Goal: Task Accomplishment & Management: Complete application form

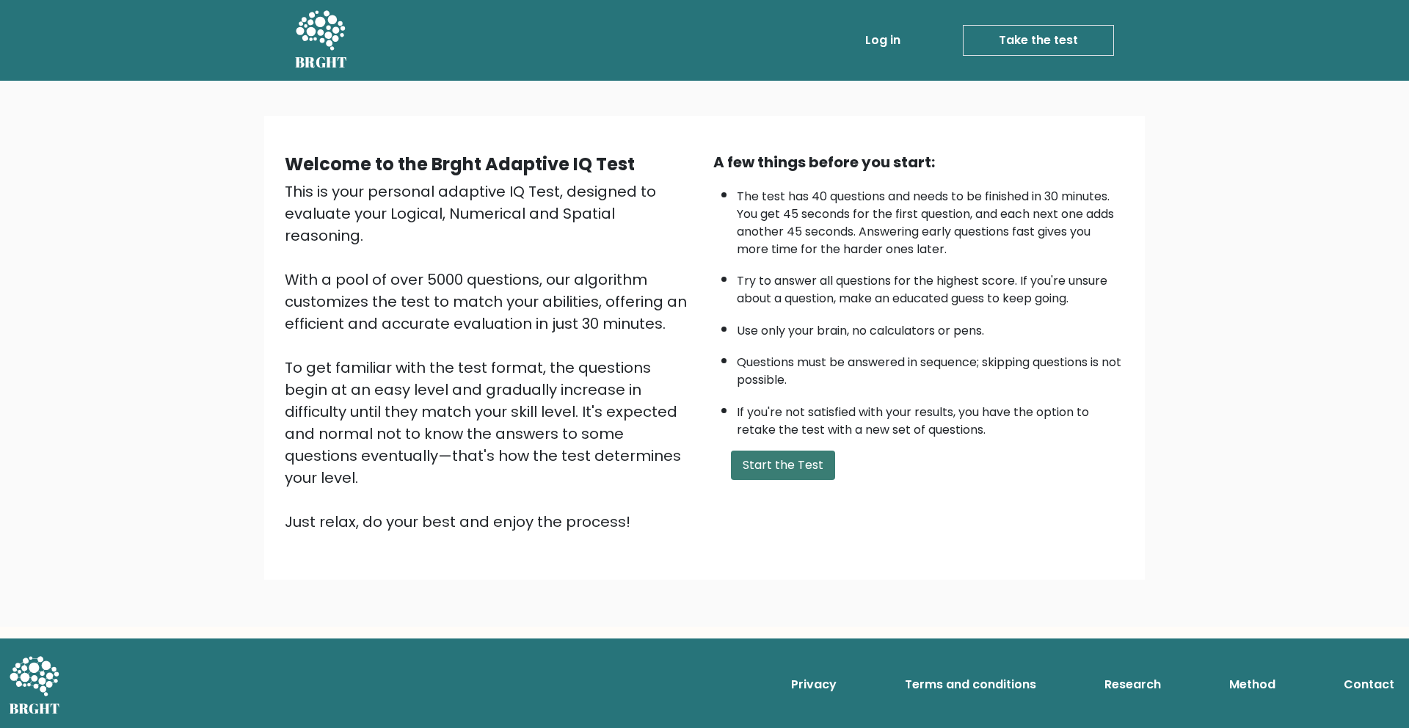
click at [797, 464] on button "Start the Test" at bounding box center [783, 465] width 104 height 29
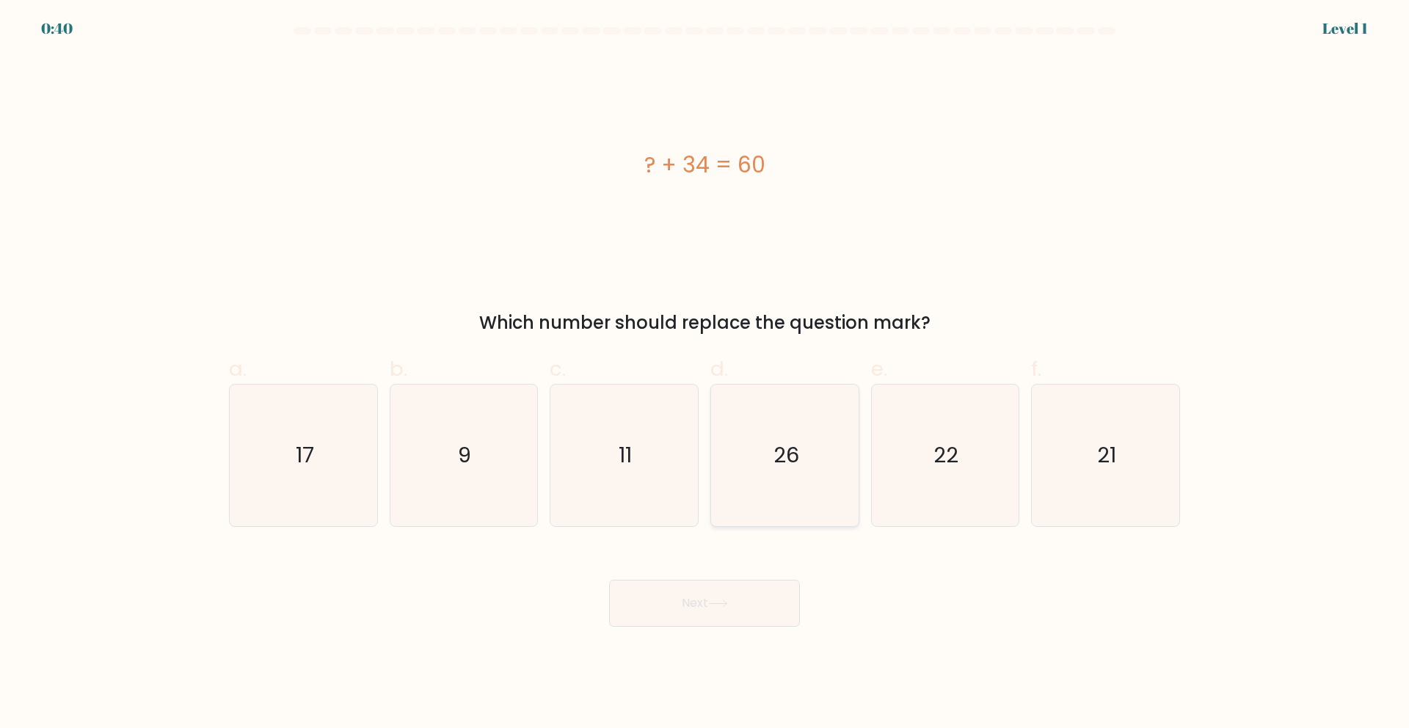
click at [776, 448] on text "26" at bounding box center [787, 454] width 26 height 29
click at [705, 374] on input "d. 26" at bounding box center [705, 369] width 1 height 10
radio input "true"
click at [727, 605] on icon at bounding box center [718, 604] width 20 height 8
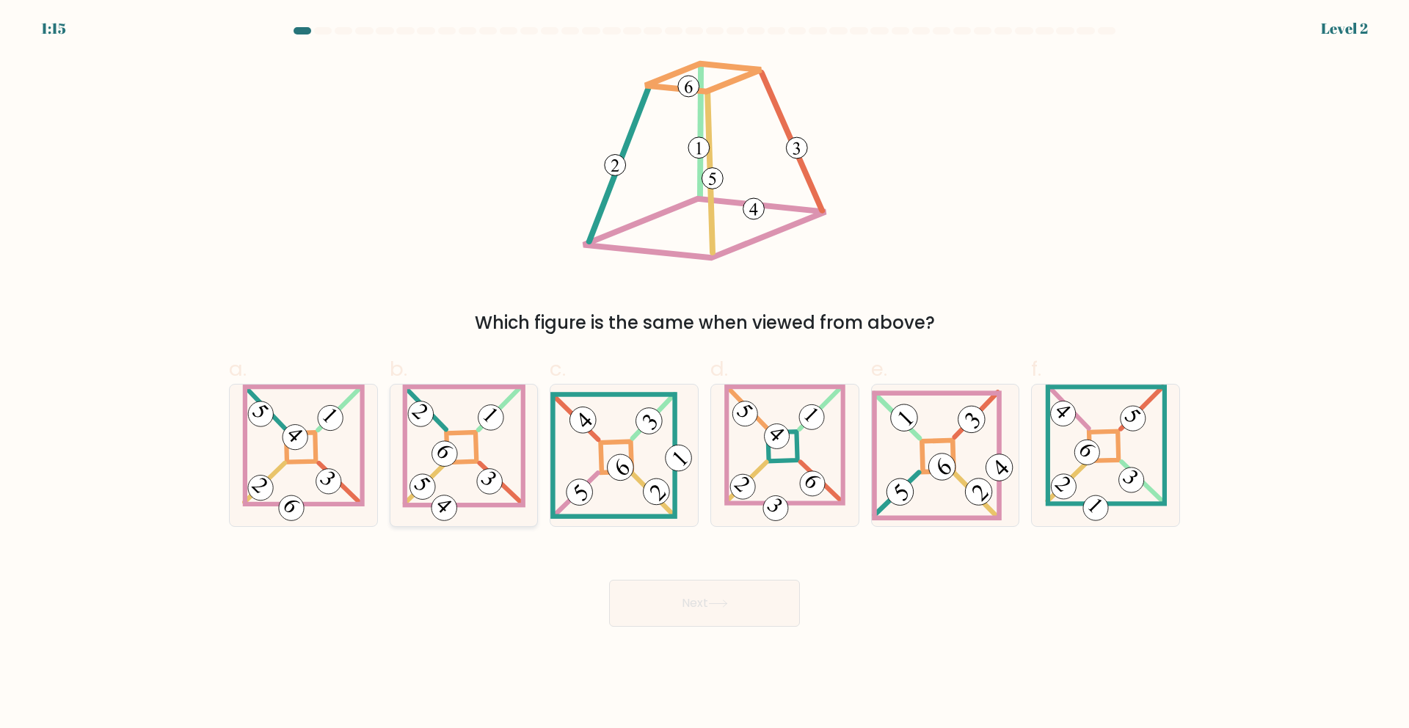
click at [476, 434] on 275 at bounding box center [461, 447] width 30 height 30
click at [705, 374] on input "b." at bounding box center [705, 369] width 1 height 10
radio input "true"
click at [734, 600] on button "Next" at bounding box center [704, 603] width 191 height 47
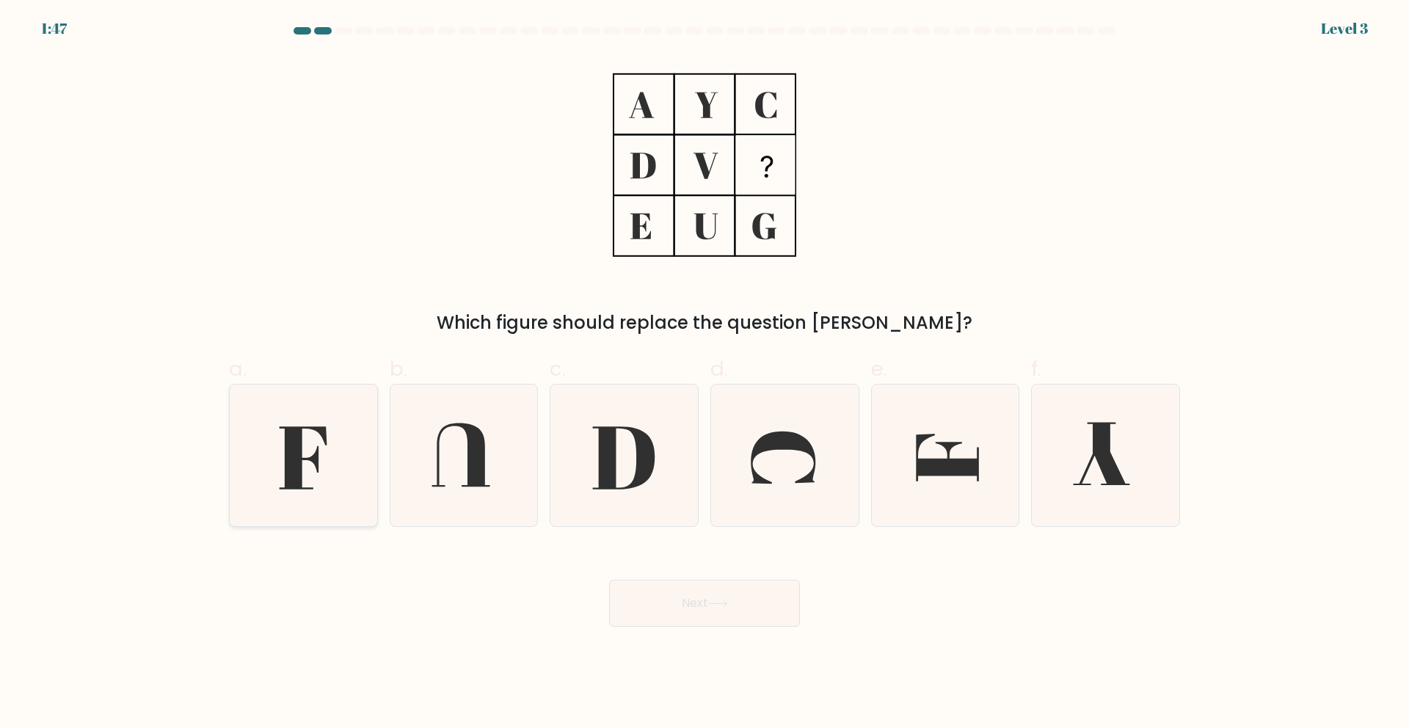
click at [292, 486] on icon at bounding box center [303, 457] width 48 height 63
click at [705, 374] on input "a." at bounding box center [705, 369] width 1 height 10
radio input "true"
click at [698, 605] on button "Next" at bounding box center [704, 603] width 191 height 47
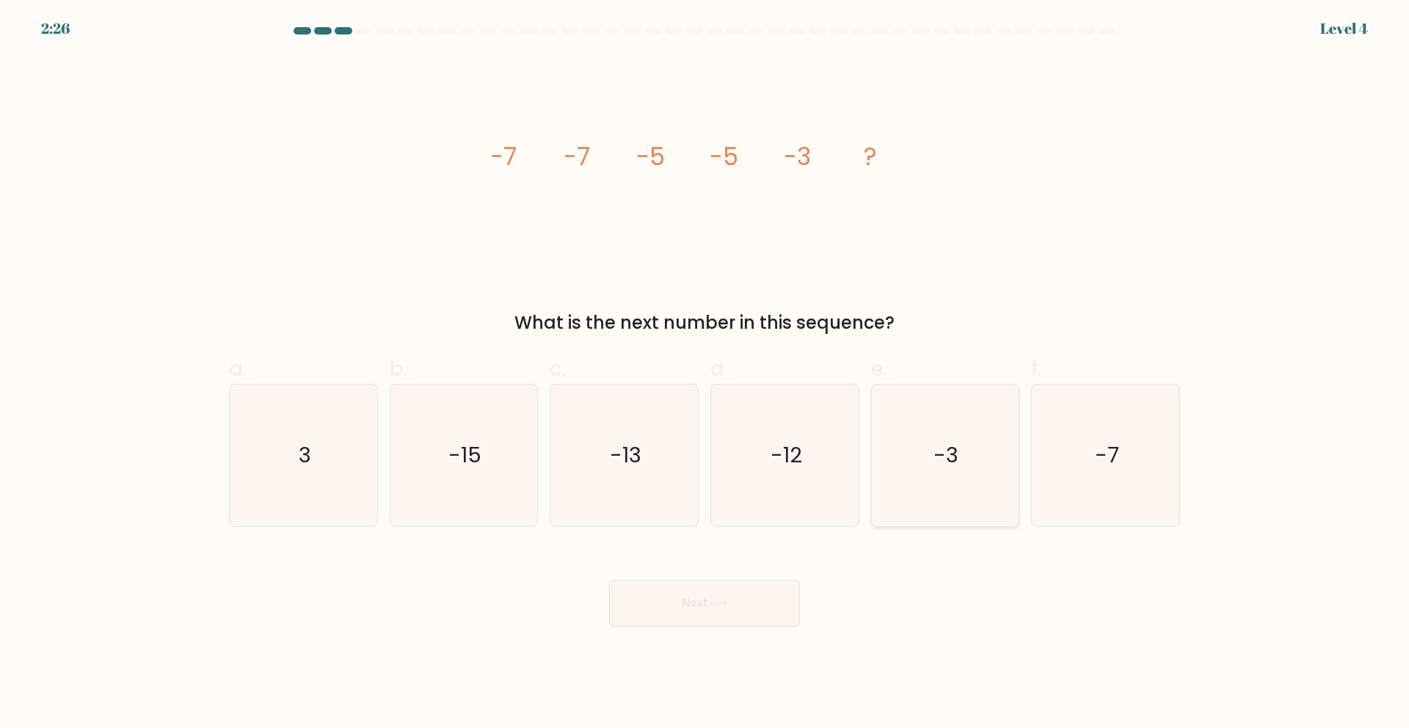
click at [970, 436] on icon "-3" at bounding box center [945, 456] width 142 height 142
click at [705, 374] on input "e. -3" at bounding box center [705, 369] width 1 height 10
radio input "true"
click at [653, 616] on button "Next" at bounding box center [704, 603] width 191 height 47
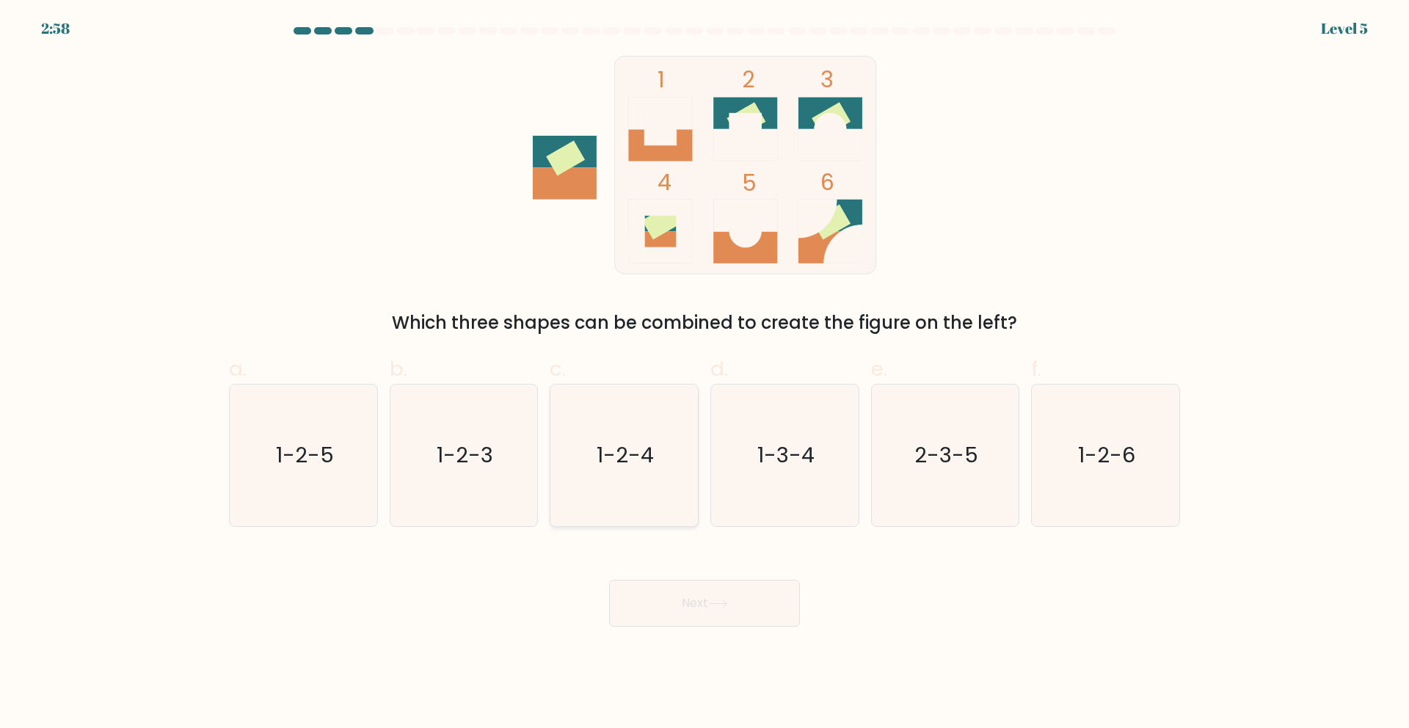
click at [620, 463] on text "1-2-4" at bounding box center [625, 454] width 57 height 29
click at [705, 374] on input "c. 1-2-4" at bounding box center [705, 369] width 1 height 10
radio input "true"
click at [734, 594] on button "Next" at bounding box center [704, 603] width 191 height 47
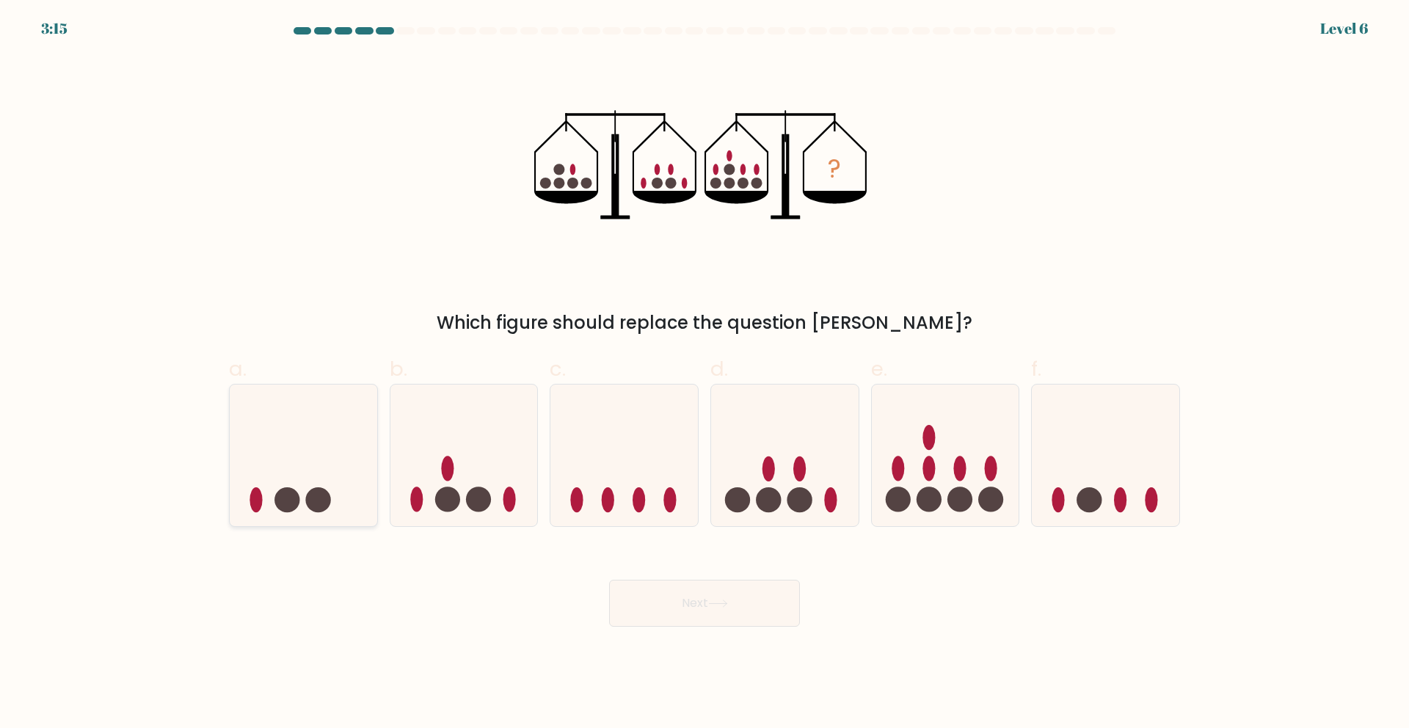
click at [273, 482] on icon at bounding box center [304, 455] width 148 height 122
click at [705, 374] on input "a." at bounding box center [705, 369] width 1 height 10
radio input "true"
click at [703, 607] on button "Next" at bounding box center [704, 603] width 191 height 47
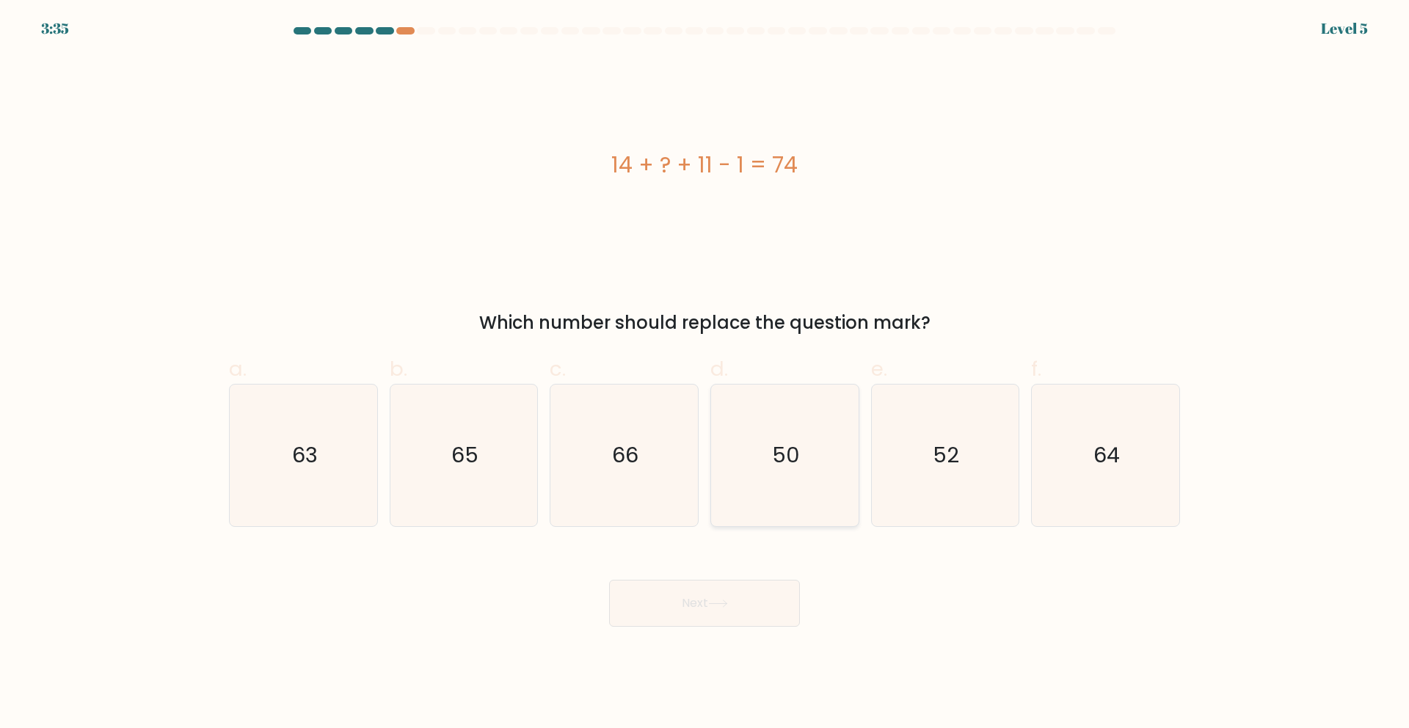
click at [839, 421] on icon "50" at bounding box center [785, 456] width 142 height 142
click at [705, 374] on input "d. 50" at bounding box center [705, 369] width 1 height 10
radio input "true"
click at [691, 611] on button "Next" at bounding box center [704, 603] width 191 height 47
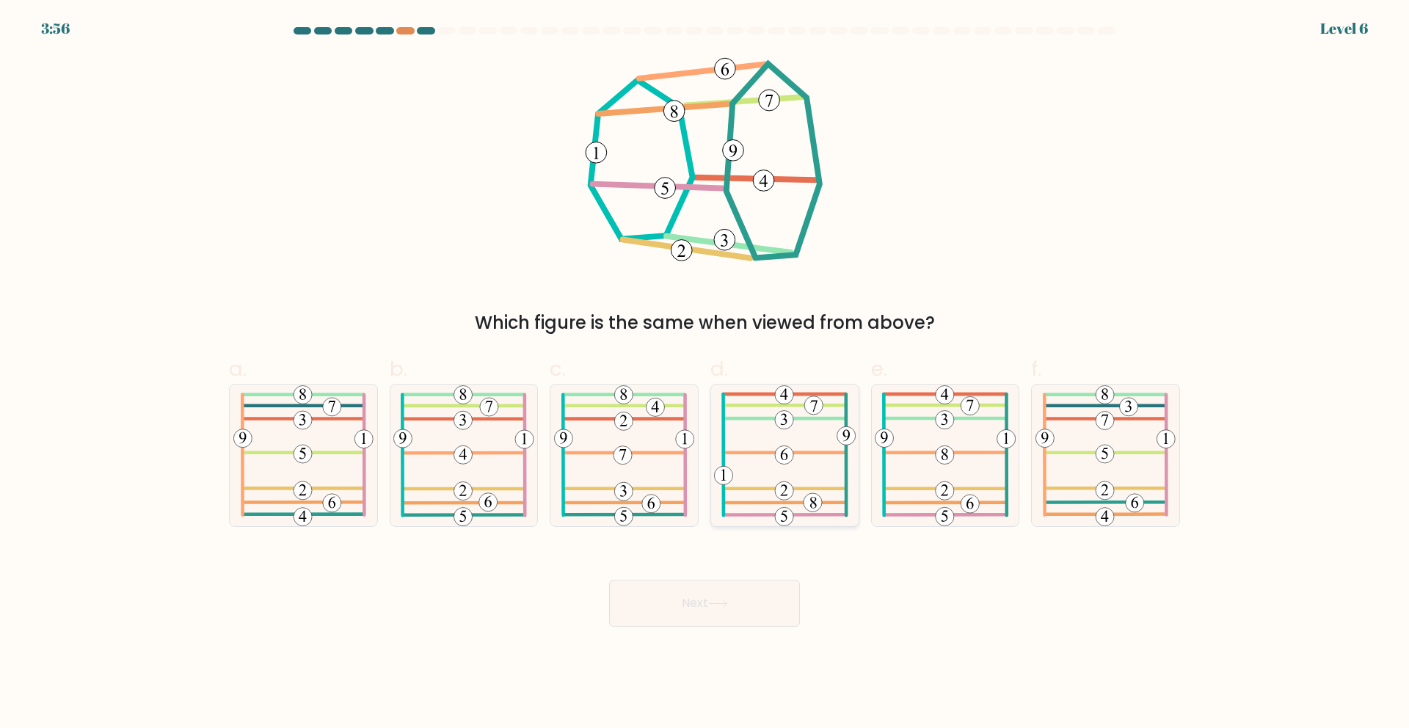
click at [826, 457] on icon at bounding box center [785, 456] width 142 height 142
click at [705, 374] on input "d." at bounding box center [705, 369] width 1 height 10
radio input "true"
click at [735, 609] on button "Next" at bounding box center [704, 603] width 191 height 47
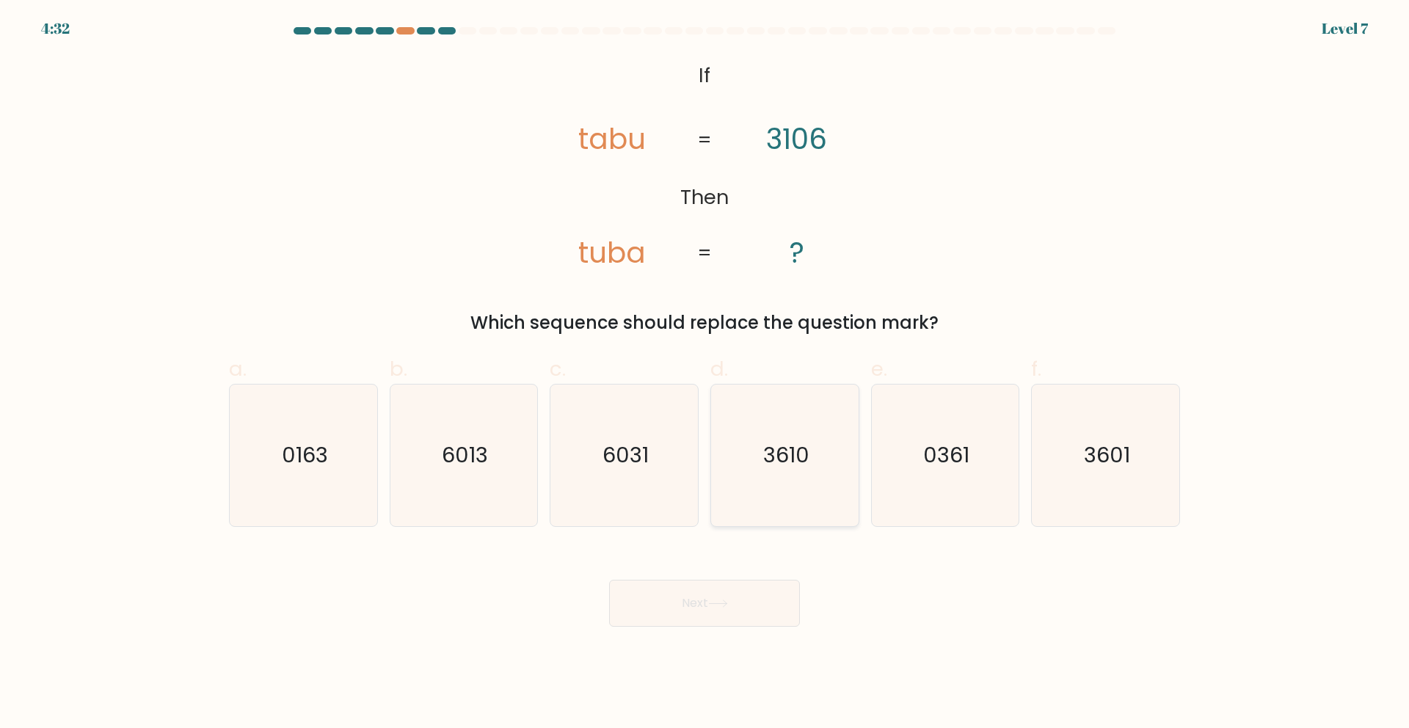
click at [820, 470] on icon "3610" at bounding box center [785, 456] width 142 height 142
click at [705, 374] on input "d. 3610" at bounding box center [705, 369] width 1 height 10
radio input "true"
click at [728, 606] on icon at bounding box center [718, 604] width 20 height 8
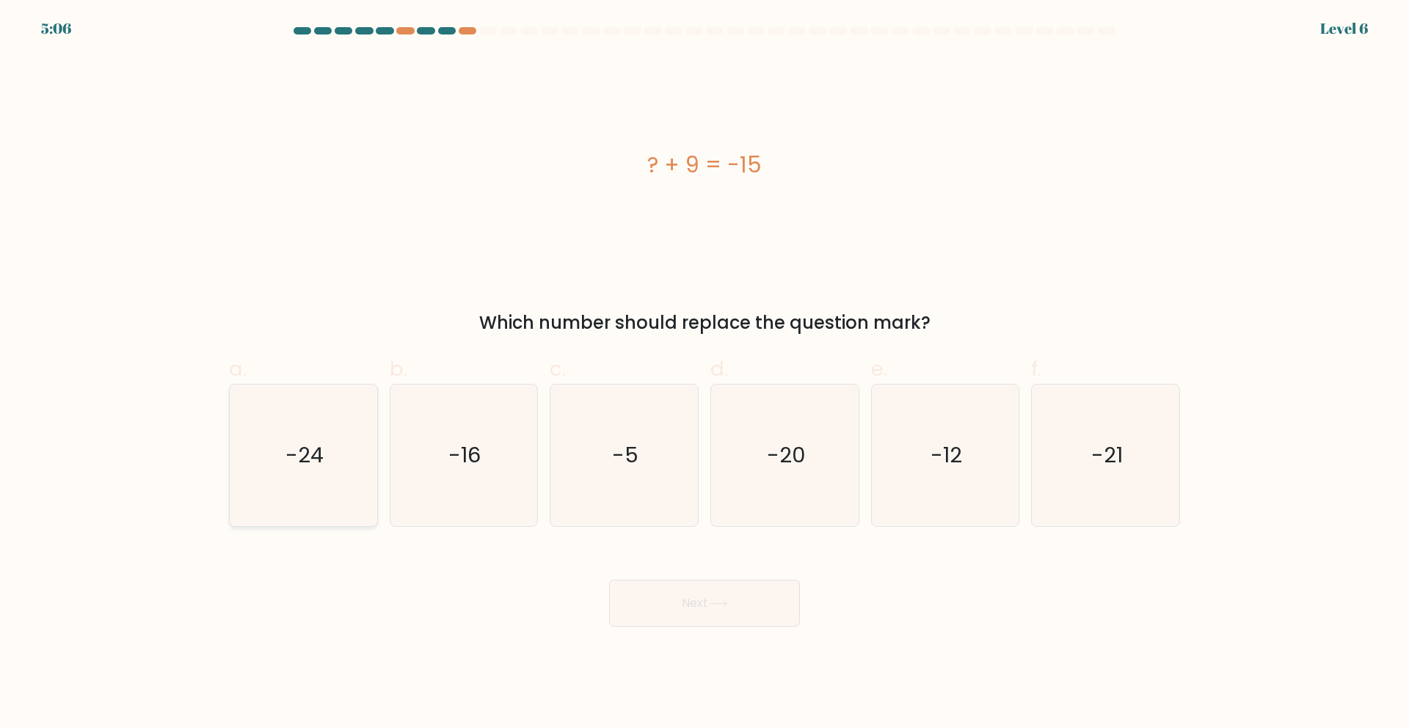
click at [343, 480] on icon "-24" at bounding box center [304, 456] width 142 height 142
click at [705, 374] on input "a. -24" at bounding box center [705, 369] width 1 height 10
radio input "true"
click at [747, 603] on button "Next" at bounding box center [704, 603] width 191 height 47
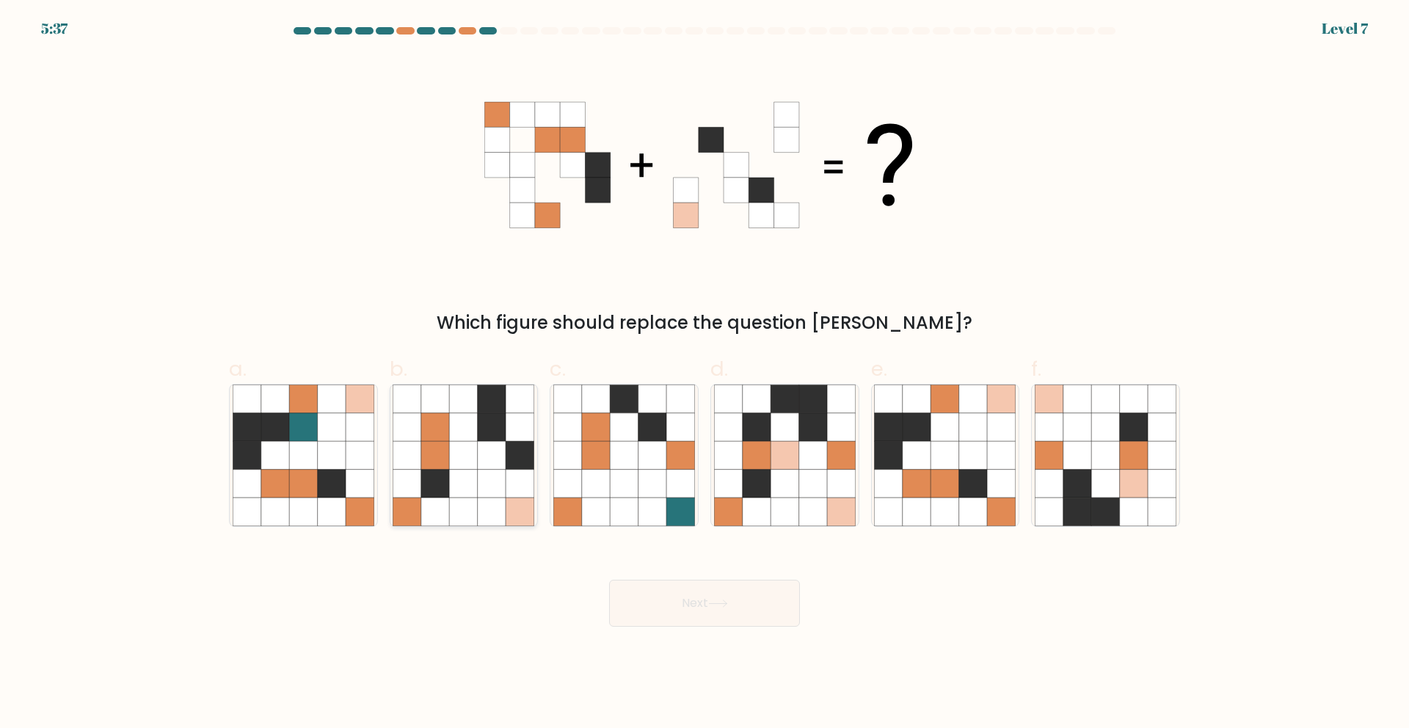
click at [502, 494] on icon at bounding box center [492, 484] width 28 height 28
click at [705, 374] on input "b." at bounding box center [705, 369] width 1 height 10
radio input "true"
click at [730, 611] on button "Next" at bounding box center [704, 603] width 191 height 47
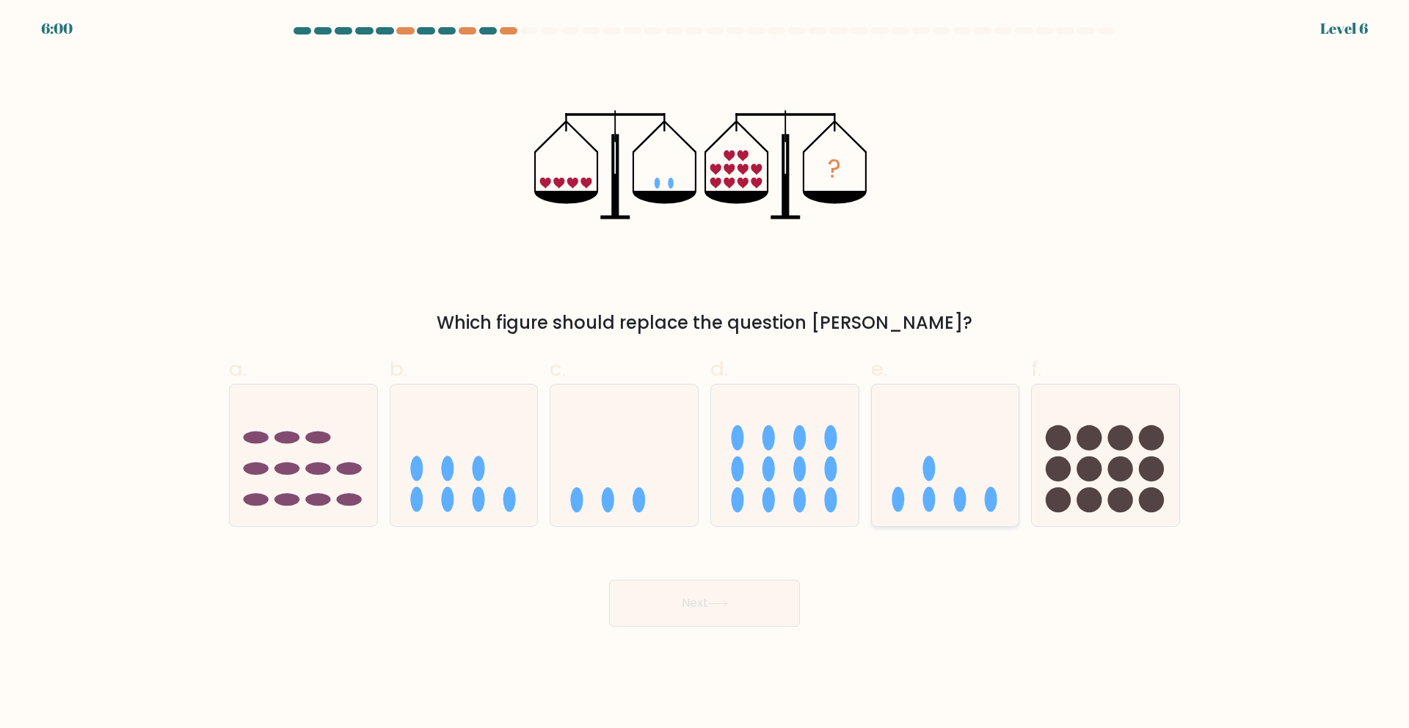
click at [927, 473] on ellipse at bounding box center [929, 468] width 12 height 25
click at [705, 374] on input "e." at bounding box center [705, 369] width 1 height 10
radio input "true"
click at [695, 614] on button "Next" at bounding box center [704, 603] width 191 height 47
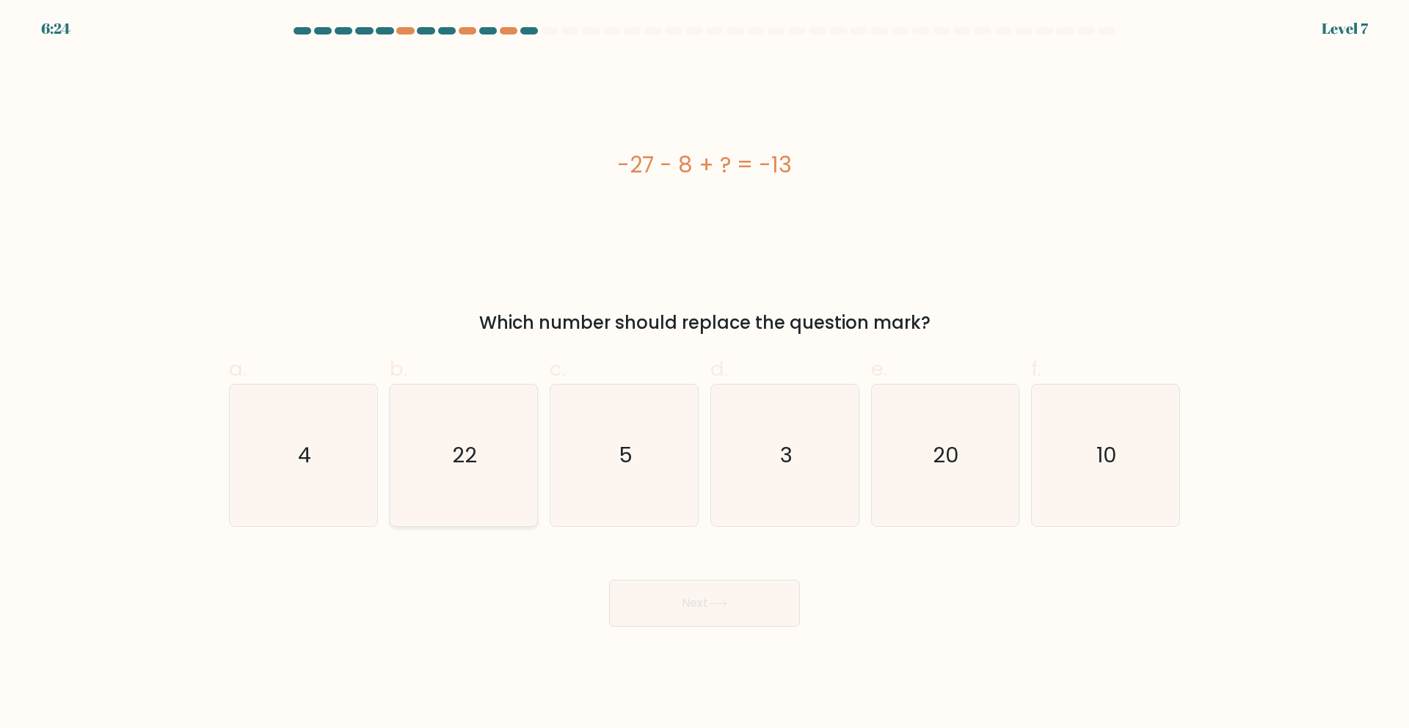
click at [497, 439] on icon "22" at bounding box center [464, 456] width 142 height 142
click at [705, 374] on input "b. 22" at bounding box center [705, 369] width 1 height 10
radio input "true"
click at [678, 600] on button "Next" at bounding box center [704, 603] width 191 height 47
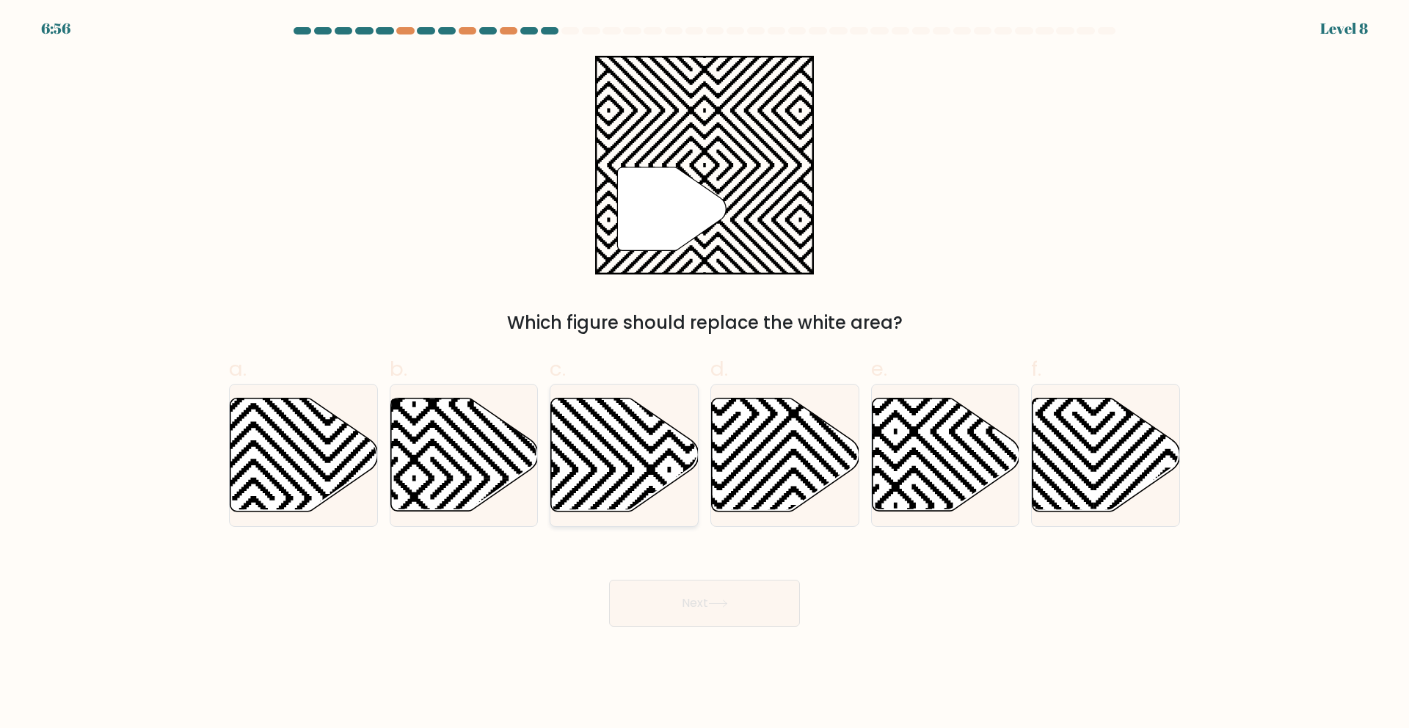
click at [655, 438] on icon at bounding box center [625, 455] width 148 height 113
click at [705, 374] on input "c." at bounding box center [705, 369] width 1 height 10
radio input "true"
click at [737, 597] on button "Next" at bounding box center [704, 603] width 191 height 47
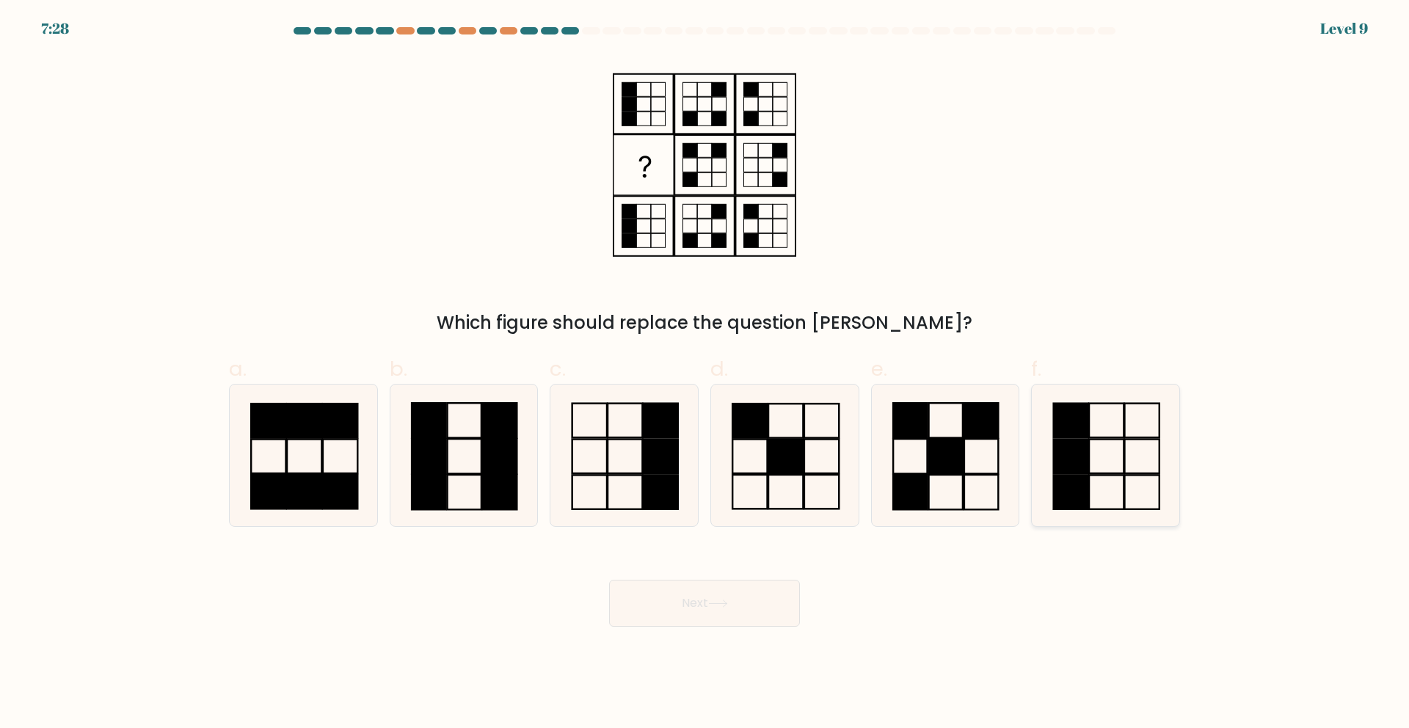
click at [1113, 468] on icon at bounding box center [1106, 456] width 142 height 142
click at [705, 374] on input "f." at bounding box center [705, 369] width 1 height 10
radio input "true"
click at [692, 608] on button "Next" at bounding box center [704, 603] width 191 height 47
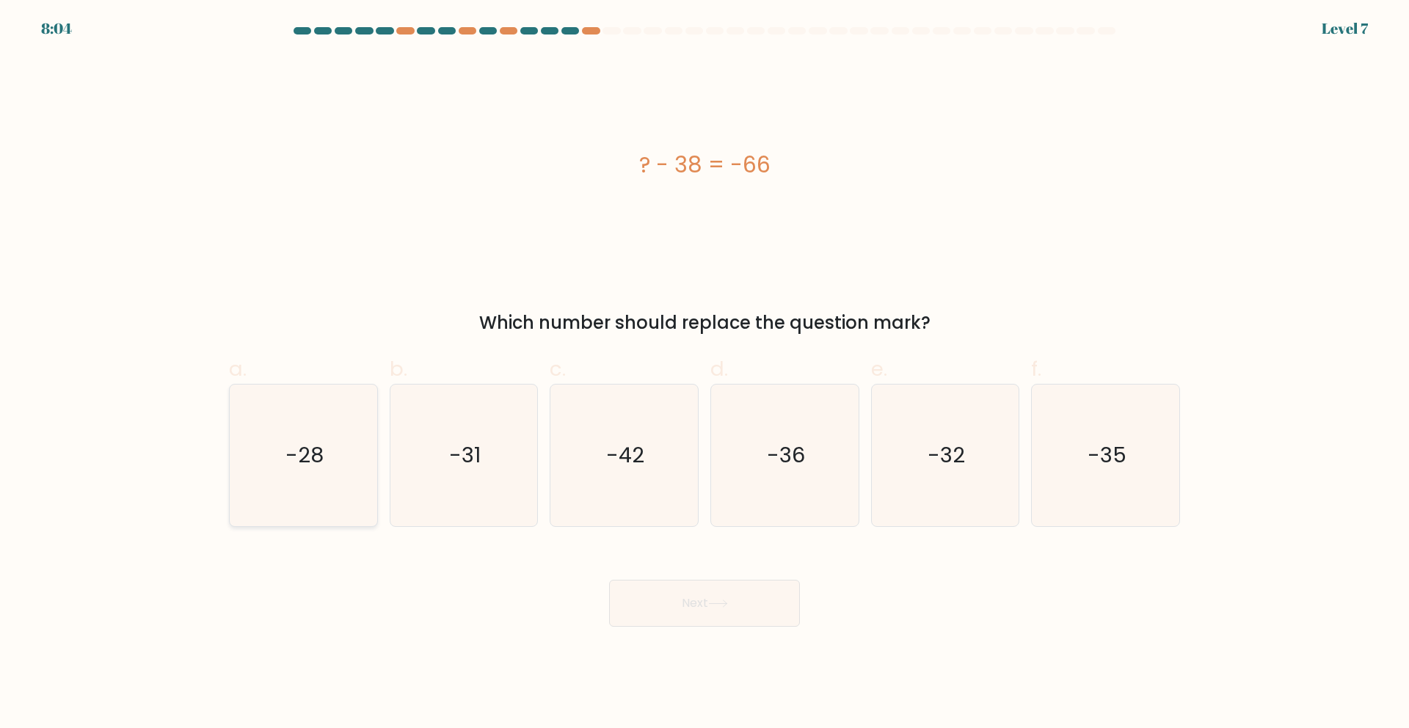
click at [295, 442] on text "-28" at bounding box center [304, 454] width 38 height 29
click at [705, 374] on input "a. -28" at bounding box center [705, 369] width 1 height 10
radio input "true"
click at [715, 600] on icon at bounding box center [718, 604] width 20 height 8
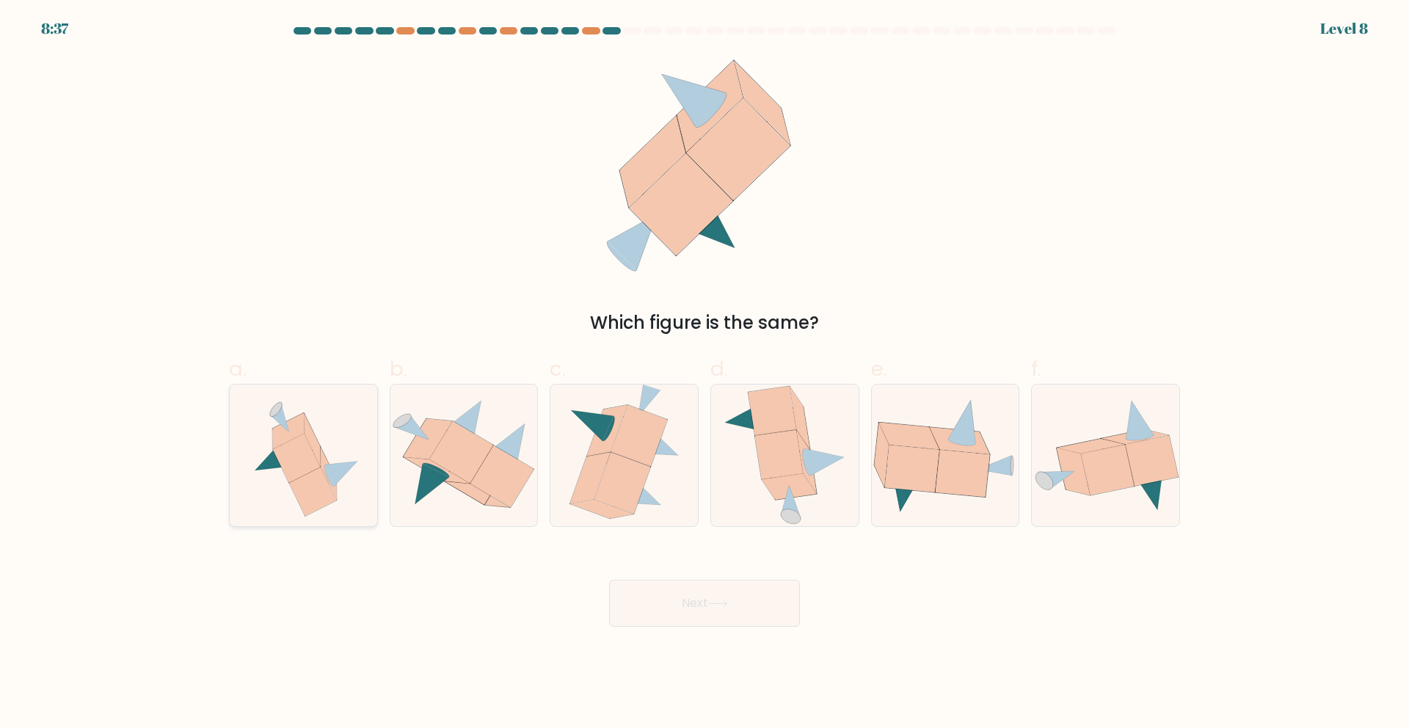
click at [303, 445] on icon at bounding box center [297, 458] width 48 height 49
click at [705, 374] on input "a." at bounding box center [705, 369] width 1 height 10
radio input "true"
click at [732, 610] on button "Next" at bounding box center [704, 603] width 191 height 47
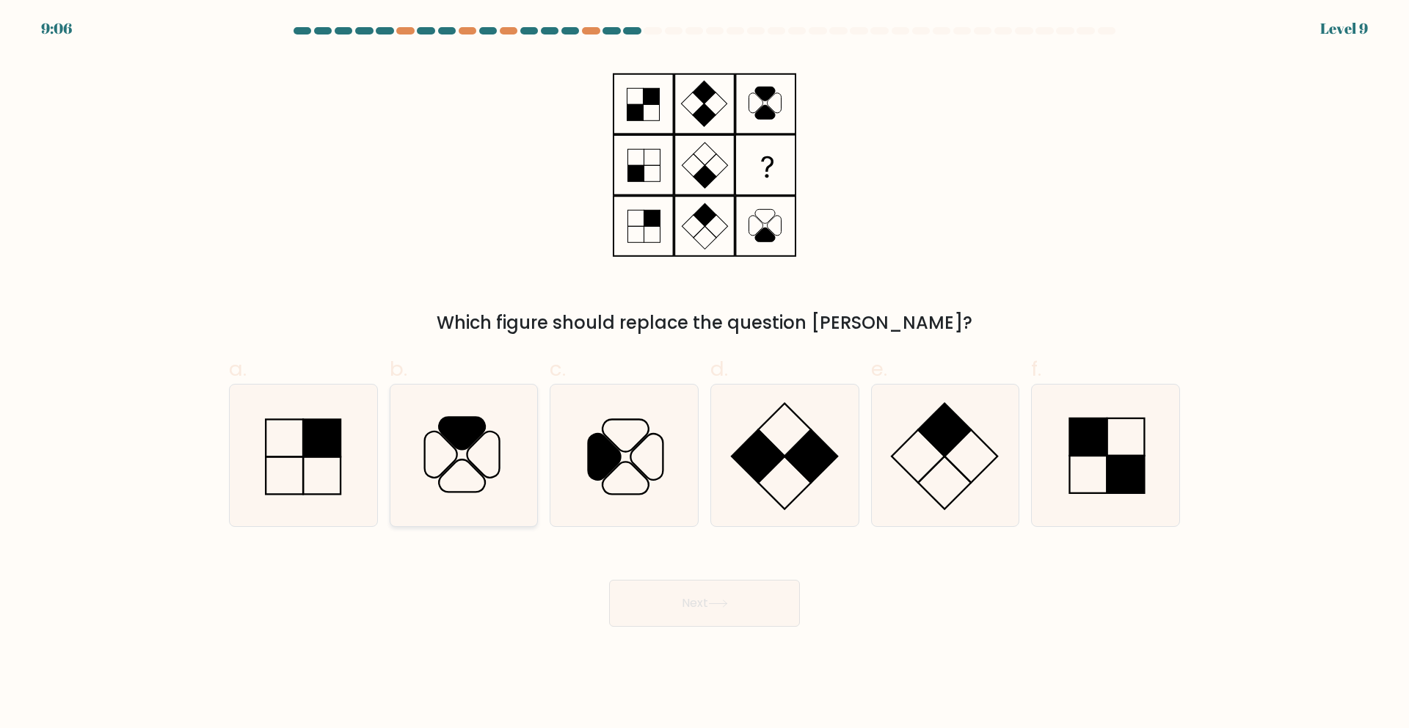
click at [459, 458] on icon at bounding box center [464, 456] width 142 height 142
click at [705, 374] on input "b." at bounding box center [705, 369] width 1 height 10
radio input "true"
click at [673, 614] on button "Next" at bounding box center [704, 603] width 191 height 47
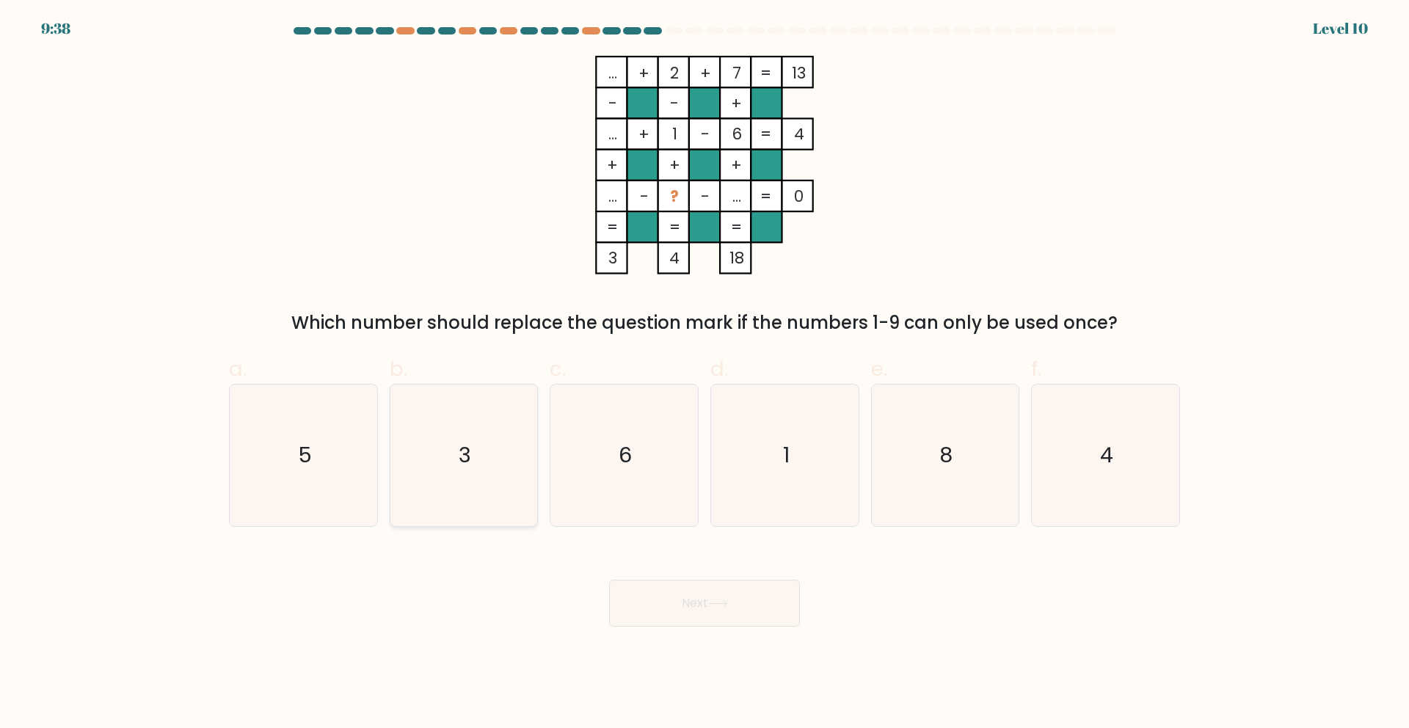
click at [472, 503] on icon "3" at bounding box center [464, 456] width 142 height 142
click at [705, 374] on input "b. 3" at bounding box center [705, 369] width 1 height 10
radio input "true"
click at [735, 604] on button "Next" at bounding box center [704, 603] width 191 height 47
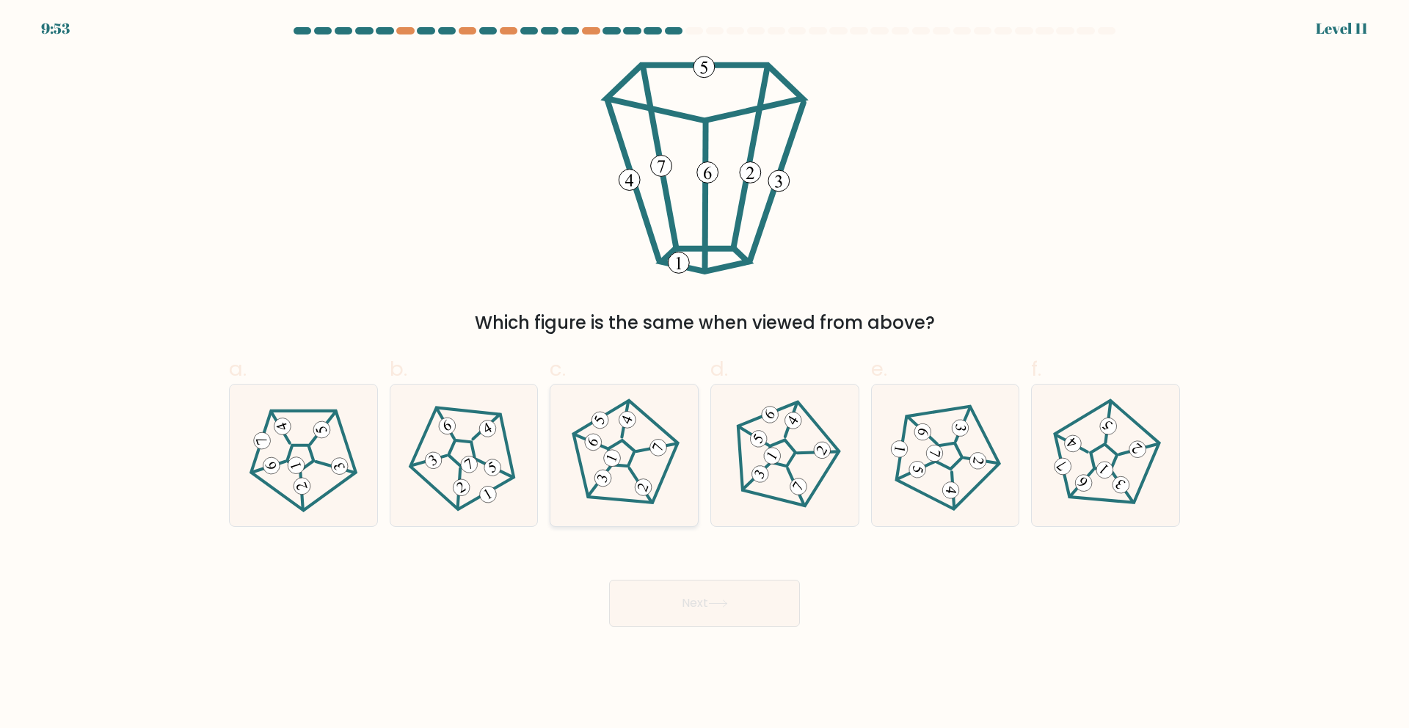
click at [625, 466] on 255 at bounding box center [619, 454] width 33 height 34
click at [705, 374] on input "c." at bounding box center [705, 369] width 1 height 10
radio input "true"
click at [699, 607] on button "Next" at bounding box center [704, 603] width 191 height 47
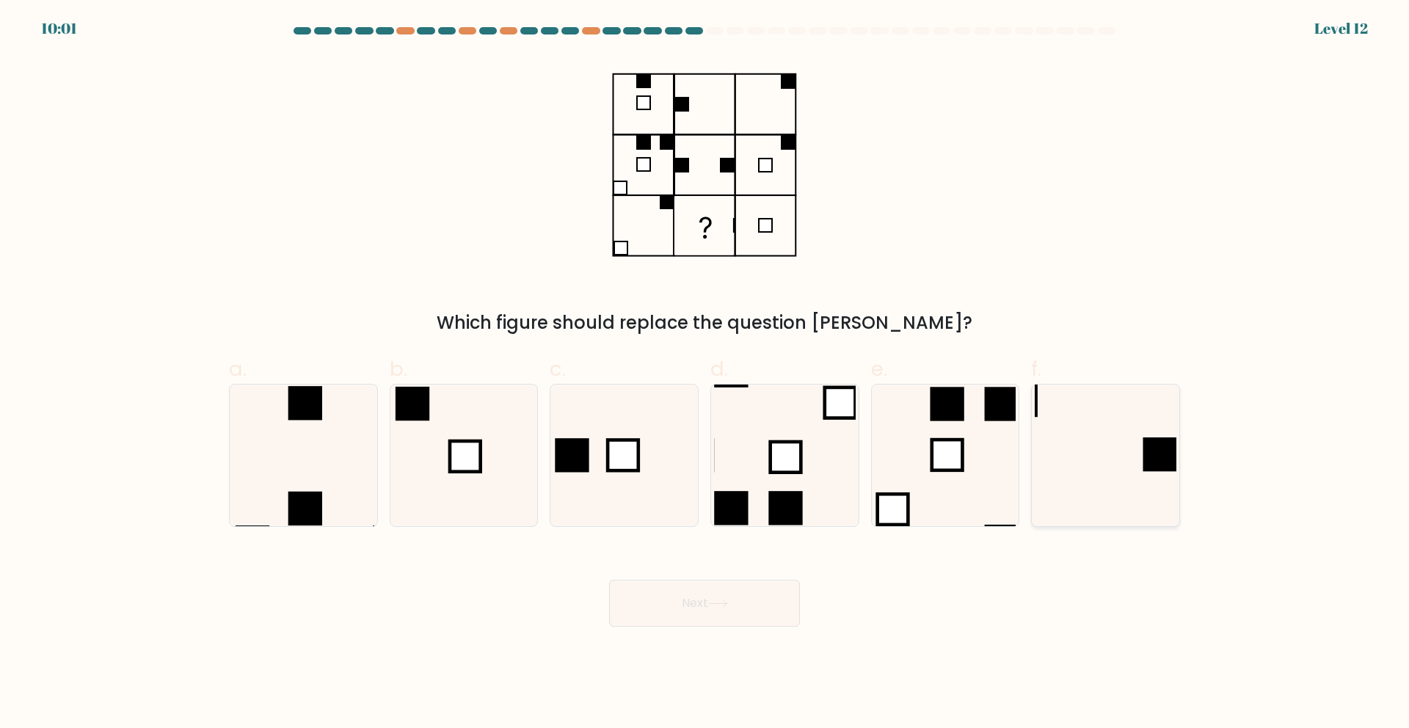
click at [1158, 483] on icon at bounding box center [1106, 456] width 142 height 142
click at [705, 374] on input "f." at bounding box center [705, 369] width 1 height 10
radio input "true"
click at [752, 598] on button "Next" at bounding box center [704, 603] width 191 height 47
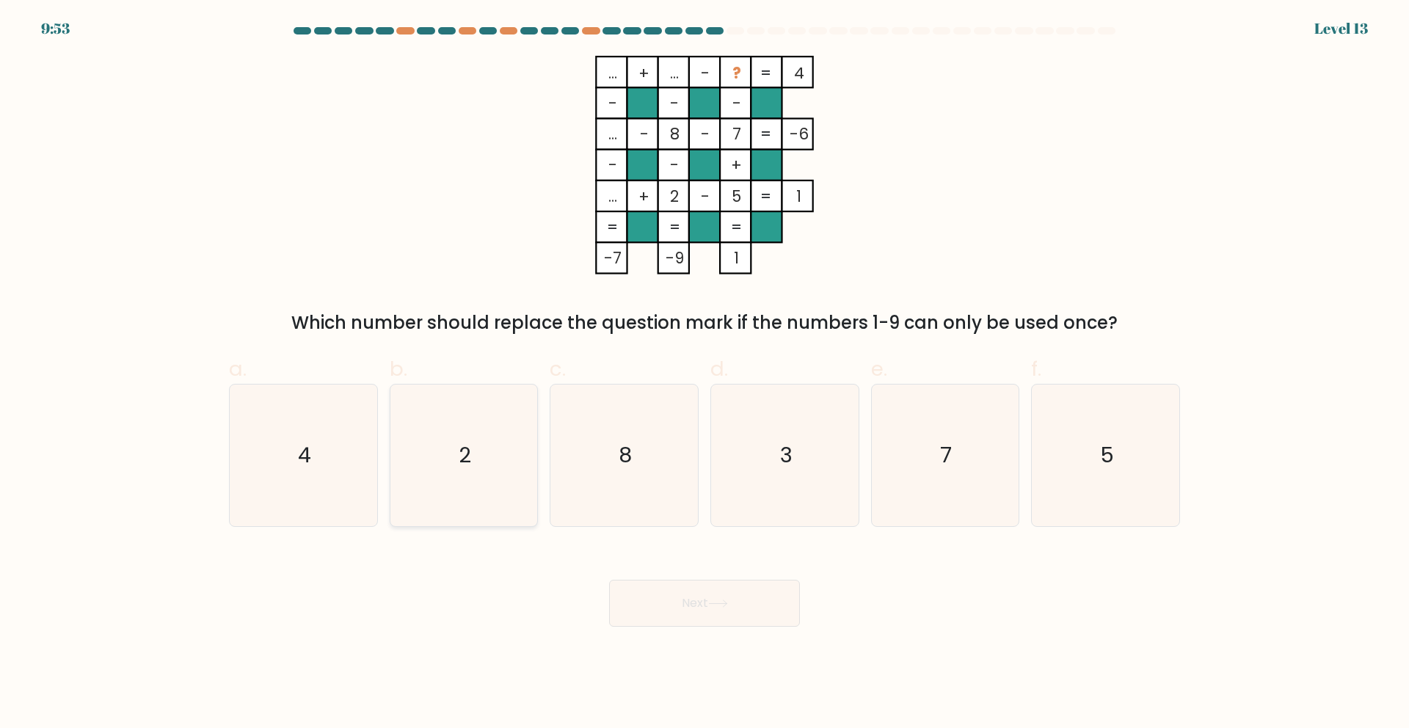
click at [492, 517] on icon "2" at bounding box center [464, 456] width 142 height 142
click at [705, 374] on input "b. 2" at bounding box center [705, 369] width 1 height 10
radio input "true"
click at [665, 600] on button "Next" at bounding box center [704, 603] width 191 height 47
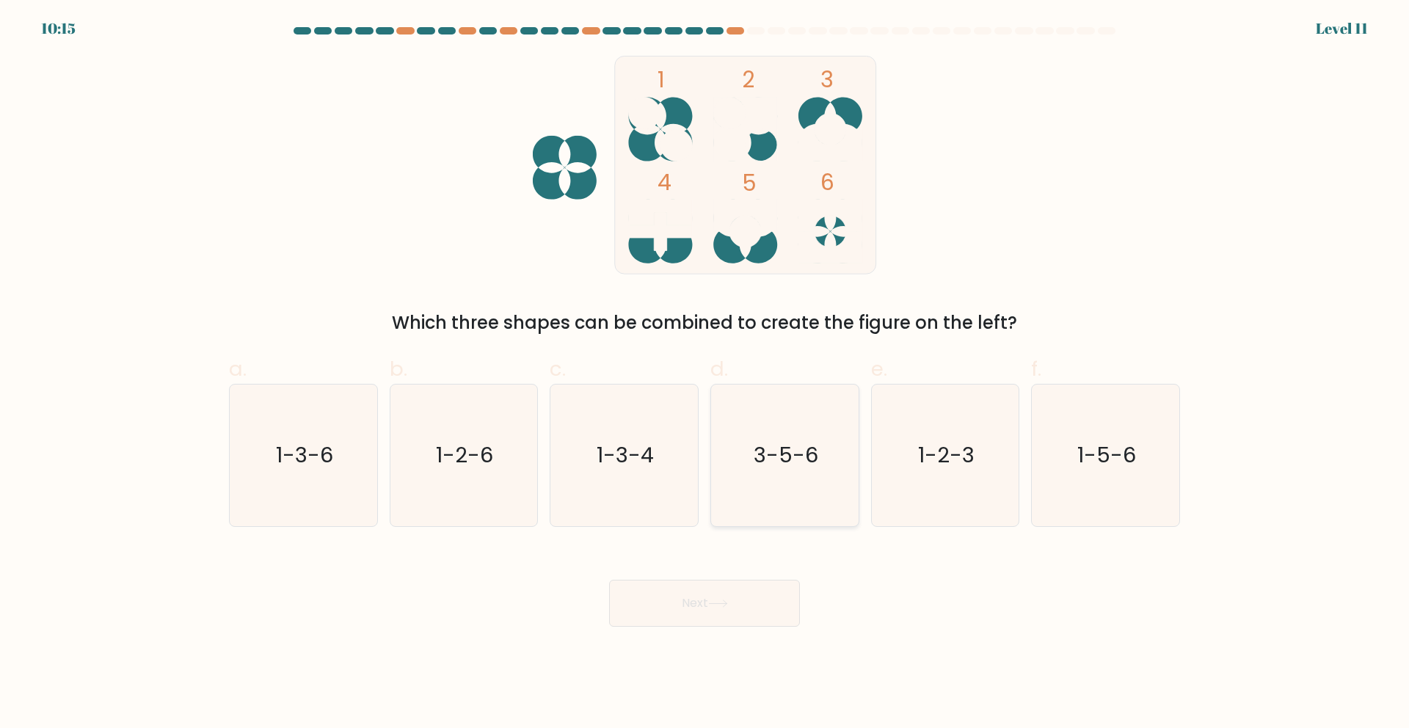
click at [807, 455] on text "3-5-6" at bounding box center [786, 454] width 65 height 29
click at [705, 374] on input "d. 3-5-6" at bounding box center [705, 369] width 1 height 10
radio input "true"
click at [705, 611] on button "Next" at bounding box center [704, 603] width 191 height 47
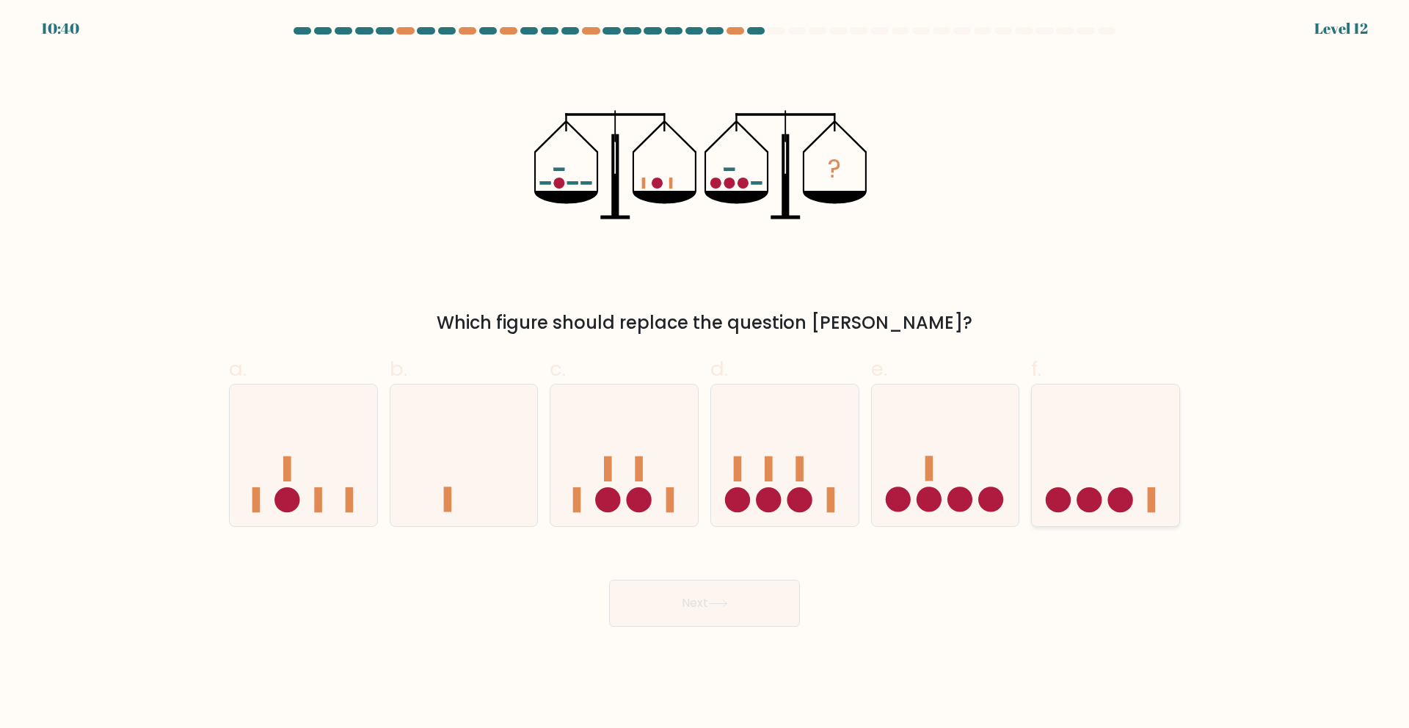
click at [1156, 438] on icon at bounding box center [1106, 455] width 148 height 122
click at [705, 374] on input "f." at bounding box center [705, 369] width 1 height 10
radio input "true"
click at [685, 605] on button "Next" at bounding box center [704, 603] width 191 height 47
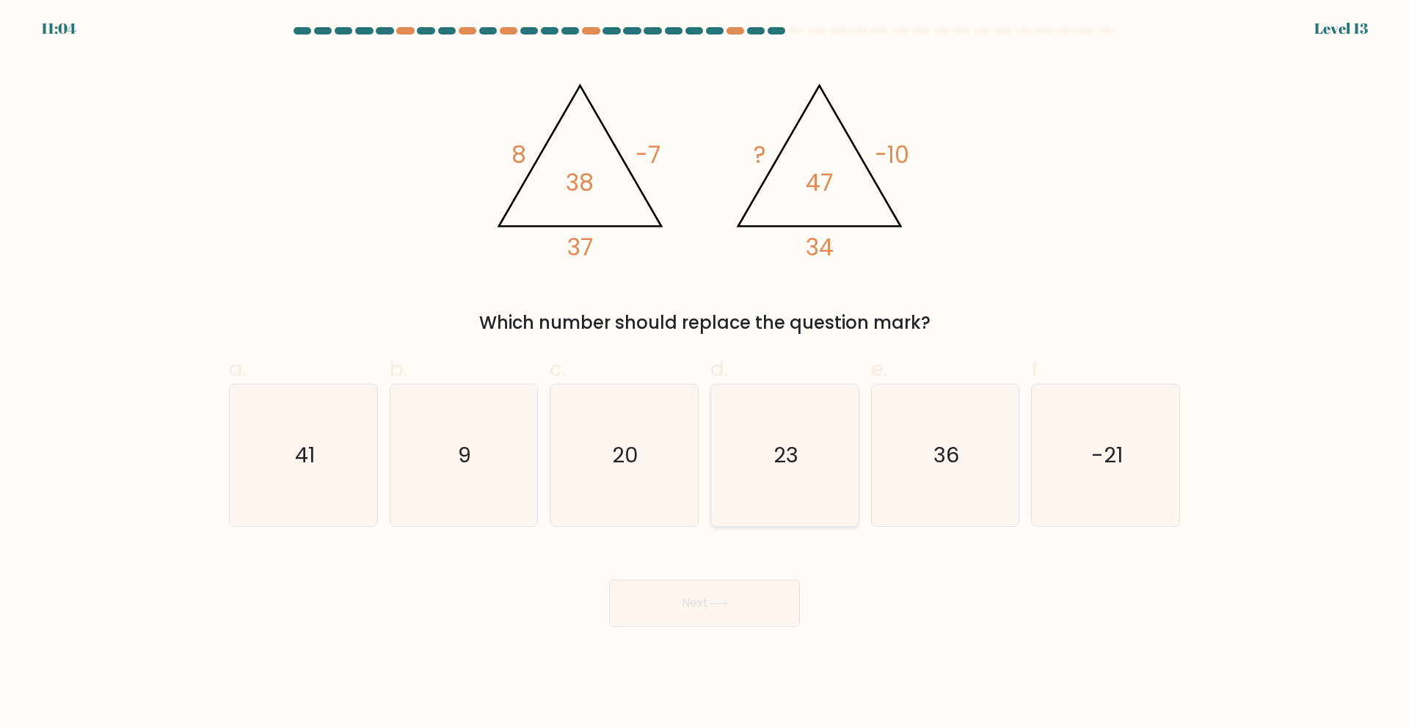
click at [785, 461] on text "23" at bounding box center [786, 454] width 25 height 29
click at [705, 374] on input "d. 23" at bounding box center [705, 369] width 1 height 10
radio input "true"
click at [710, 590] on button "Next" at bounding box center [704, 603] width 191 height 47
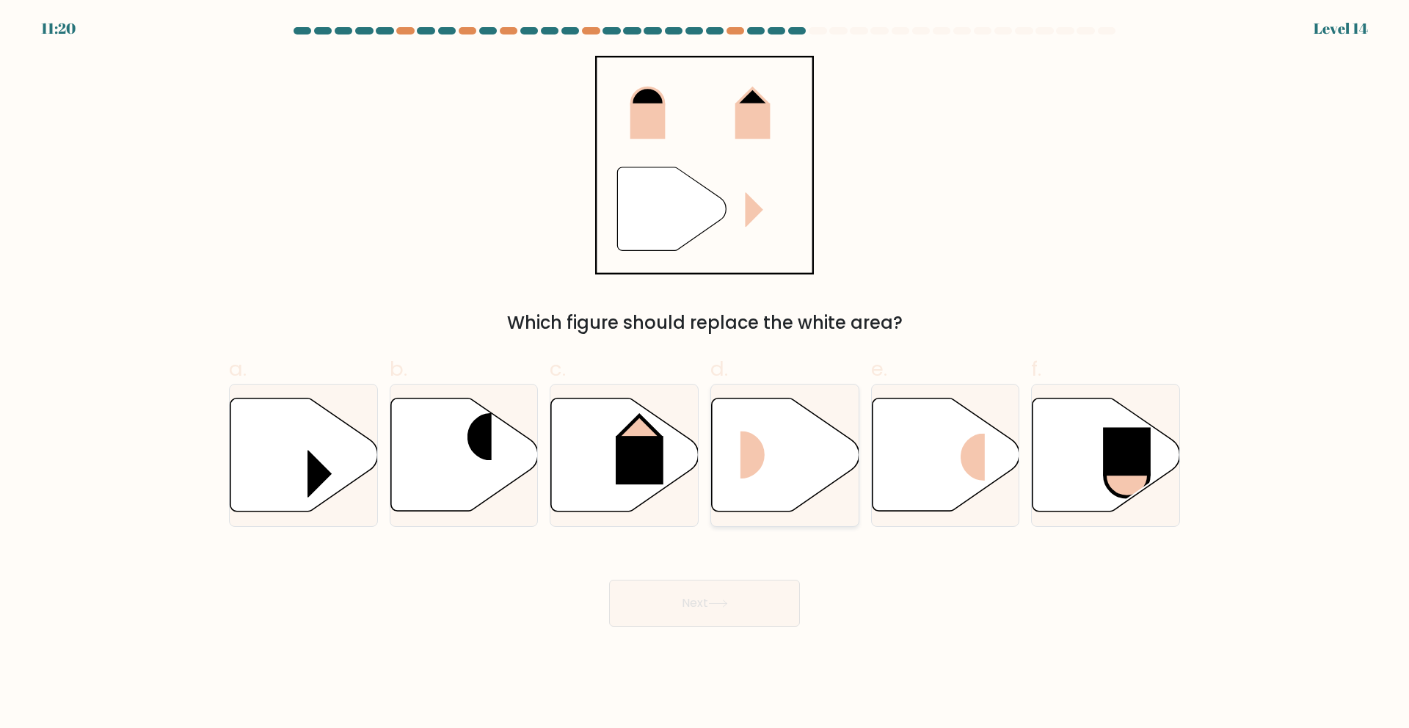
click at [769, 446] on rect at bounding box center [765, 455] width 49 height 48
click at [705, 374] on input "d." at bounding box center [705, 369] width 1 height 10
radio input "true"
click at [719, 594] on button "Next" at bounding box center [704, 603] width 191 height 47
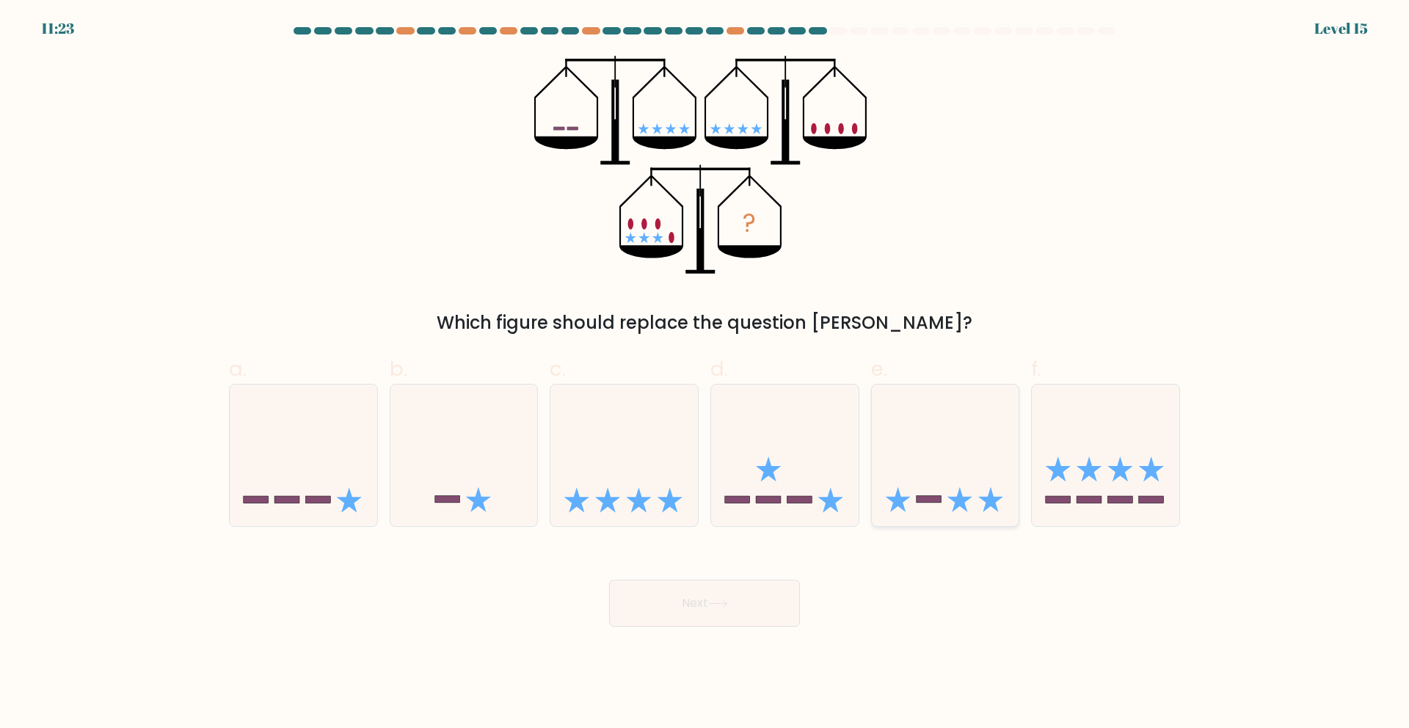
click at [954, 465] on icon at bounding box center [946, 455] width 148 height 122
click at [705, 374] on input "e." at bounding box center [705, 369] width 1 height 10
radio input "true"
click at [717, 611] on button "Next" at bounding box center [704, 603] width 191 height 47
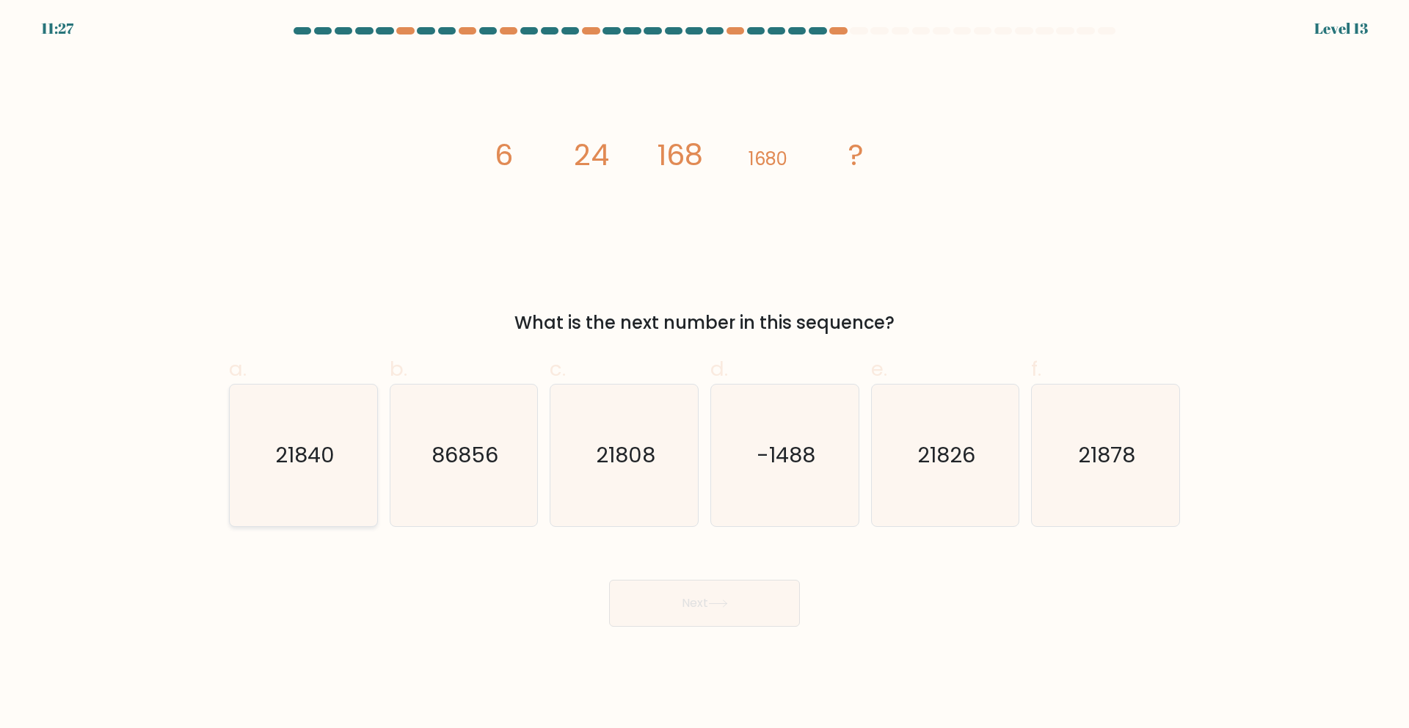
click at [305, 484] on icon "21840" at bounding box center [304, 456] width 142 height 142
click at [705, 374] on input "a. 21840" at bounding box center [705, 369] width 1 height 10
radio input "true"
click at [699, 597] on button "Next" at bounding box center [704, 603] width 191 height 47
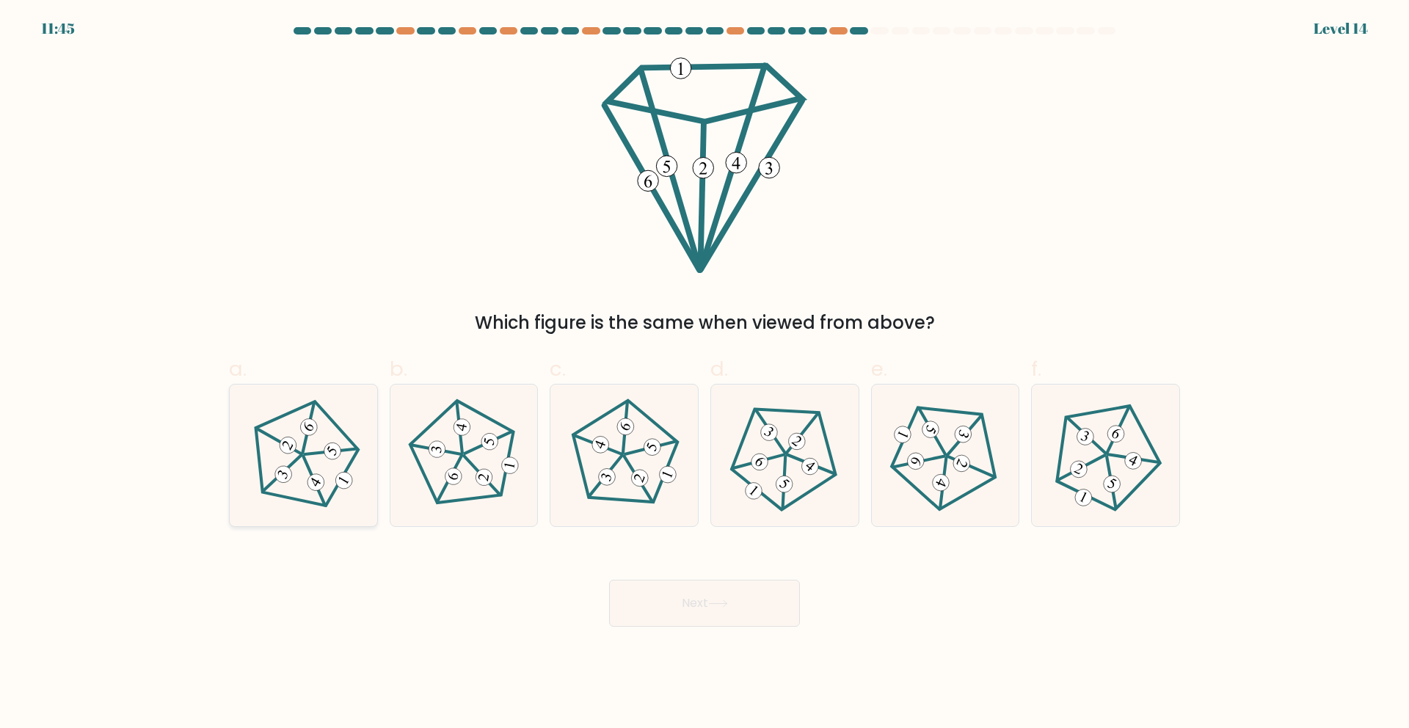
click at [283, 460] on icon at bounding box center [303, 455] width 113 height 113
click at [705, 374] on input "a." at bounding box center [705, 369] width 1 height 10
radio input "true"
click at [699, 611] on button "Next" at bounding box center [704, 603] width 191 height 47
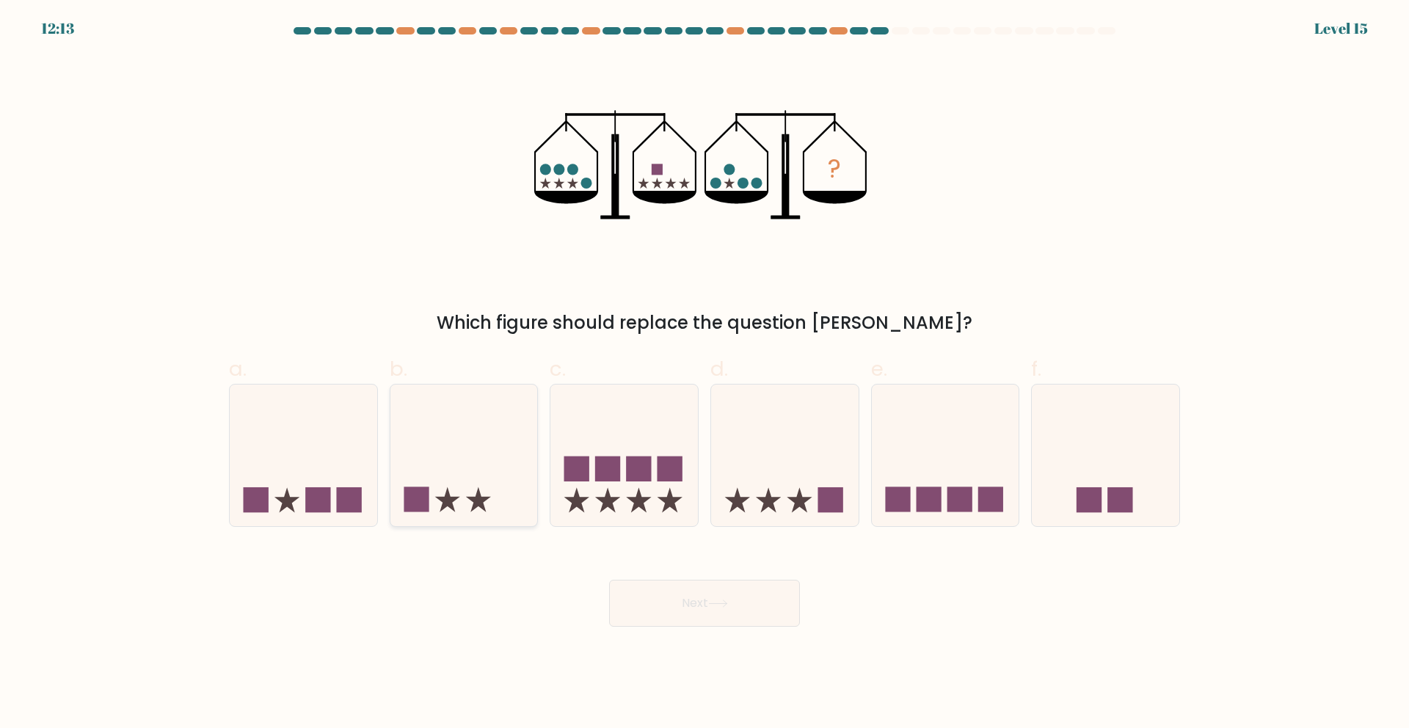
click at [484, 524] on div at bounding box center [464, 455] width 149 height 143
click at [705, 374] on input "b." at bounding box center [705, 369] width 1 height 10
radio input "true"
click at [706, 609] on button "Next" at bounding box center [704, 603] width 191 height 47
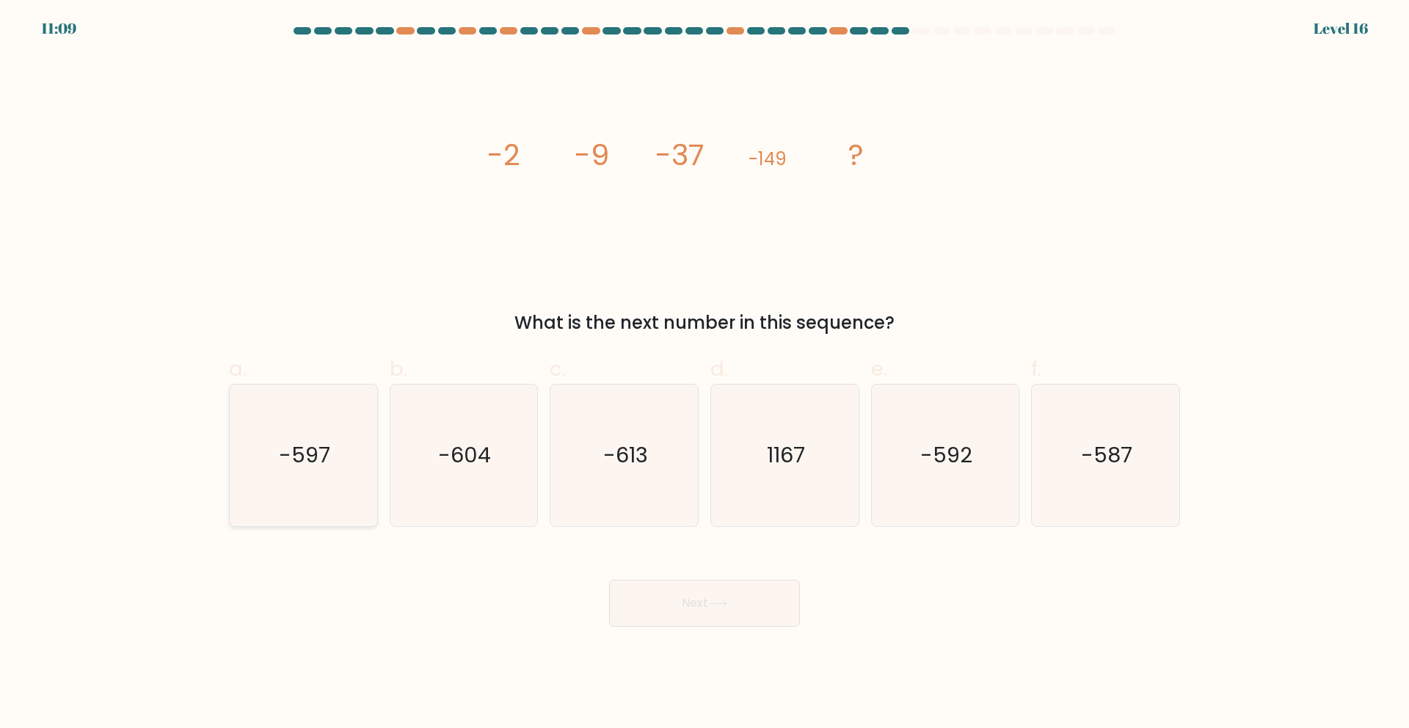
click at [287, 446] on text "-597" at bounding box center [304, 454] width 51 height 29
click at [705, 374] on input "a. -597" at bounding box center [705, 369] width 1 height 10
radio input "true"
click at [630, 597] on button "Next" at bounding box center [704, 603] width 191 height 47
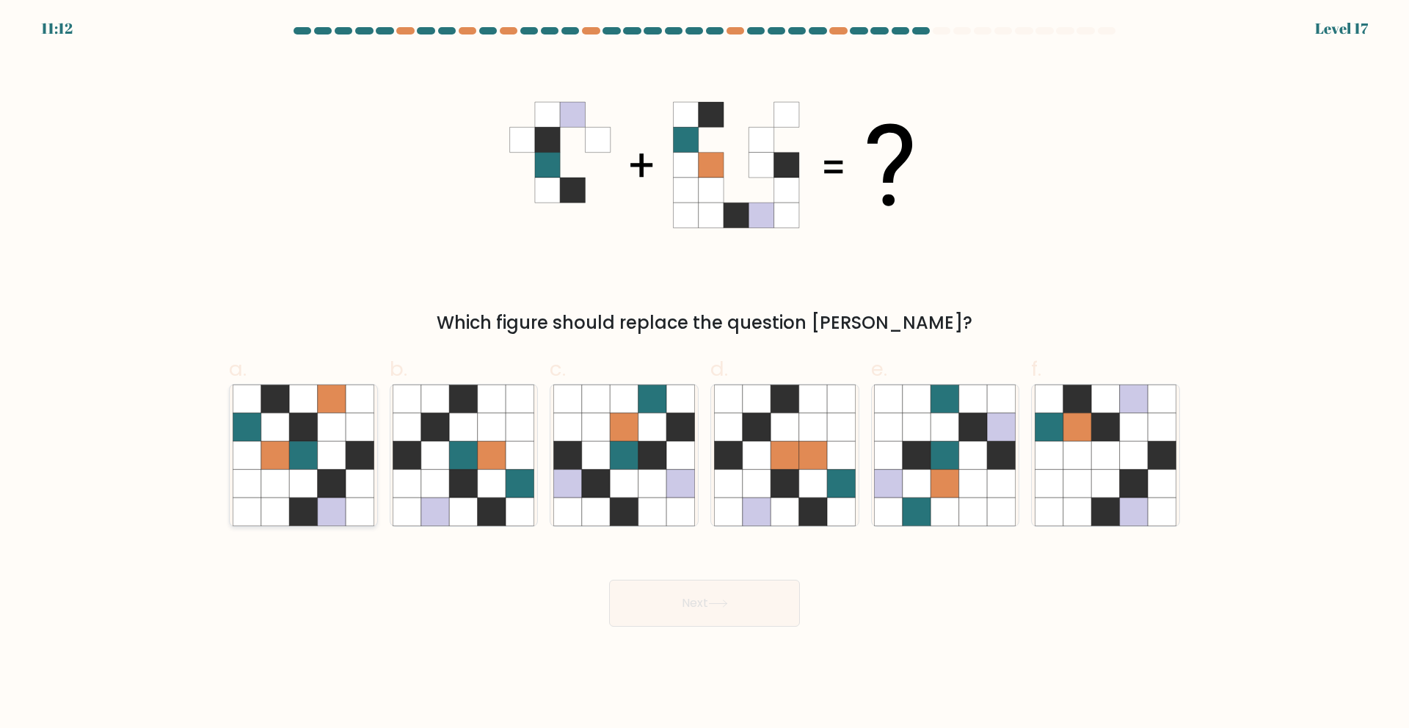
click at [335, 437] on icon at bounding box center [332, 427] width 28 height 28
click at [705, 374] on input "a." at bounding box center [705, 369] width 1 height 10
radio input "true"
click at [660, 607] on button "Next" at bounding box center [704, 603] width 191 height 47
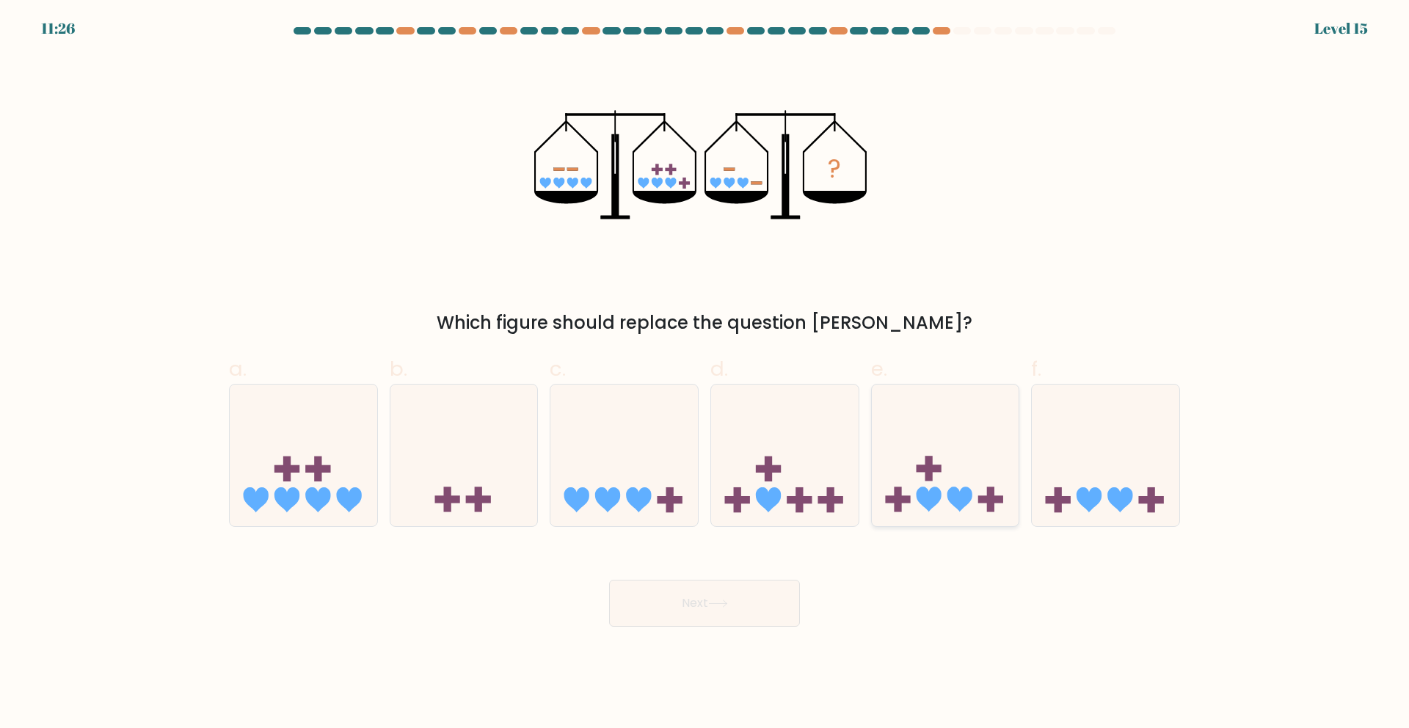
click at [945, 463] on icon at bounding box center [946, 455] width 148 height 122
click at [705, 374] on input "e." at bounding box center [705, 369] width 1 height 10
radio input "true"
click at [715, 612] on button "Next" at bounding box center [704, 603] width 191 height 47
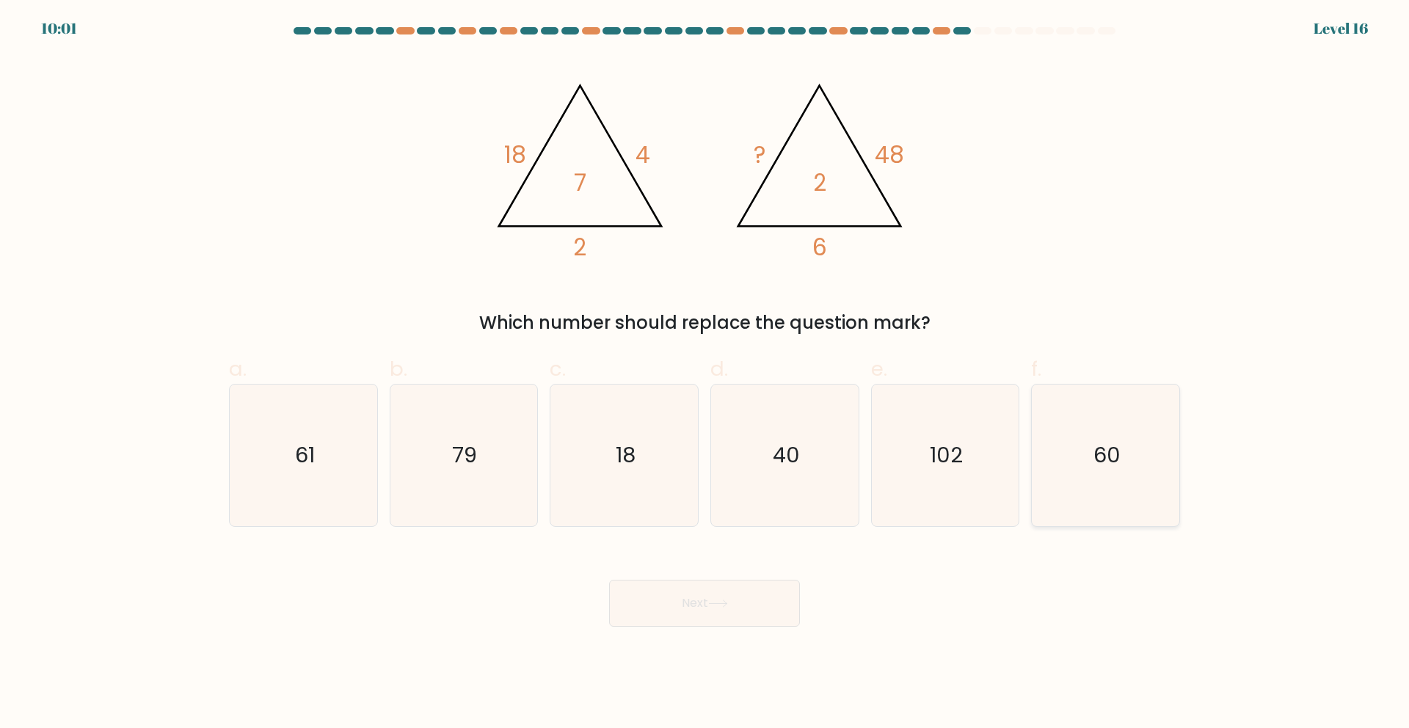
click at [1088, 446] on icon "60" at bounding box center [1106, 456] width 142 height 142
click at [705, 374] on input "f. 60" at bounding box center [705, 369] width 1 height 10
radio input "true"
click at [704, 605] on button "Next" at bounding box center [704, 603] width 191 height 47
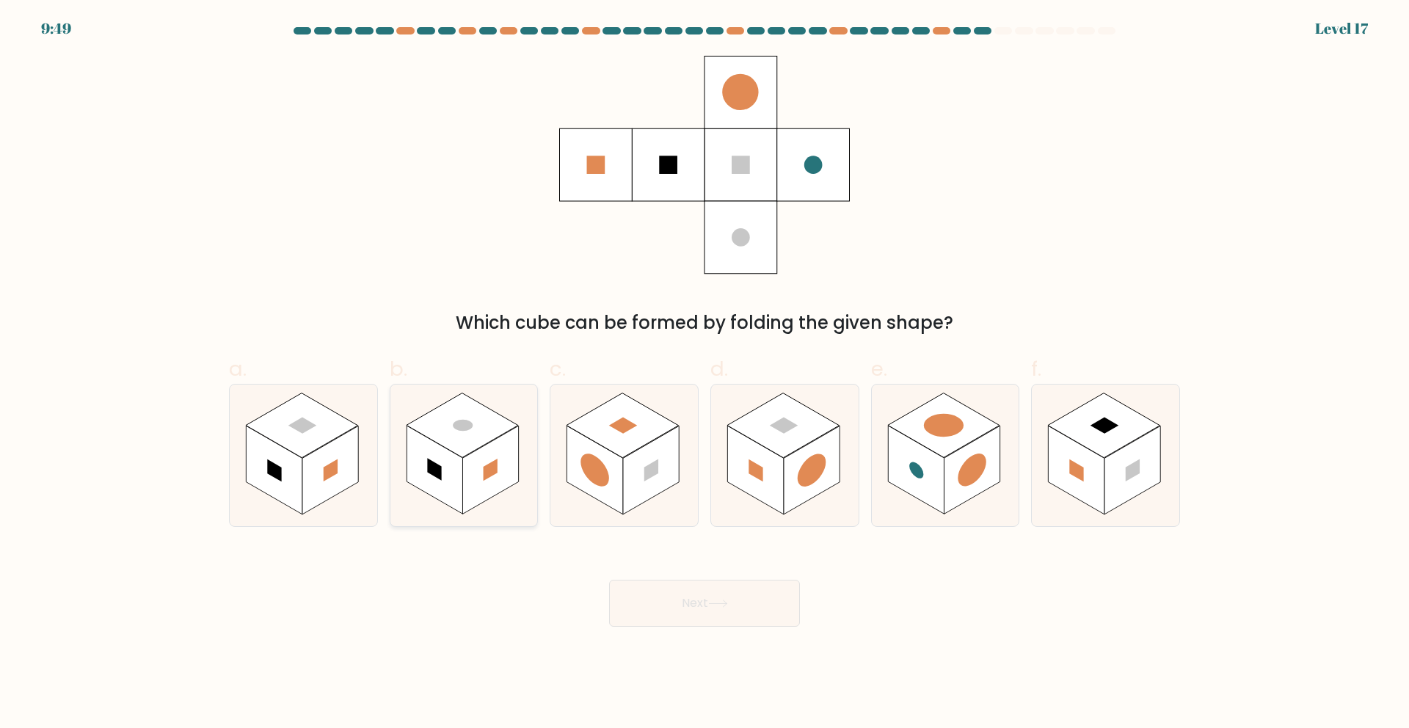
click at [431, 456] on rect at bounding box center [435, 470] width 56 height 89
click at [705, 374] on input "b." at bounding box center [705, 369] width 1 height 10
radio input "true"
click at [742, 597] on button "Next" at bounding box center [704, 603] width 191 height 47
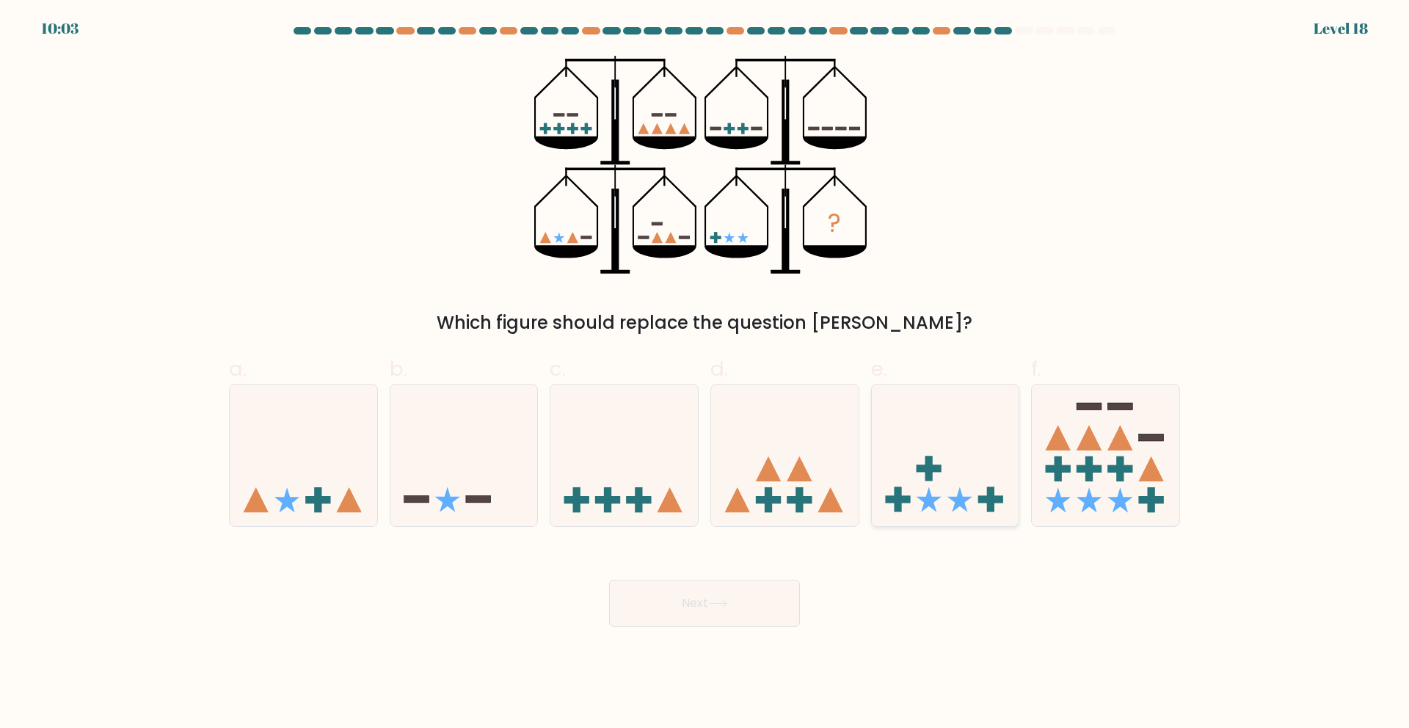
click at [937, 462] on icon at bounding box center [946, 455] width 148 height 122
click at [705, 374] on input "e." at bounding box center [705, 369] width 1 height 10
radio input "true"
click at [742, 599] on button "Next" at bounding box center [704, 603] width 191 height 47
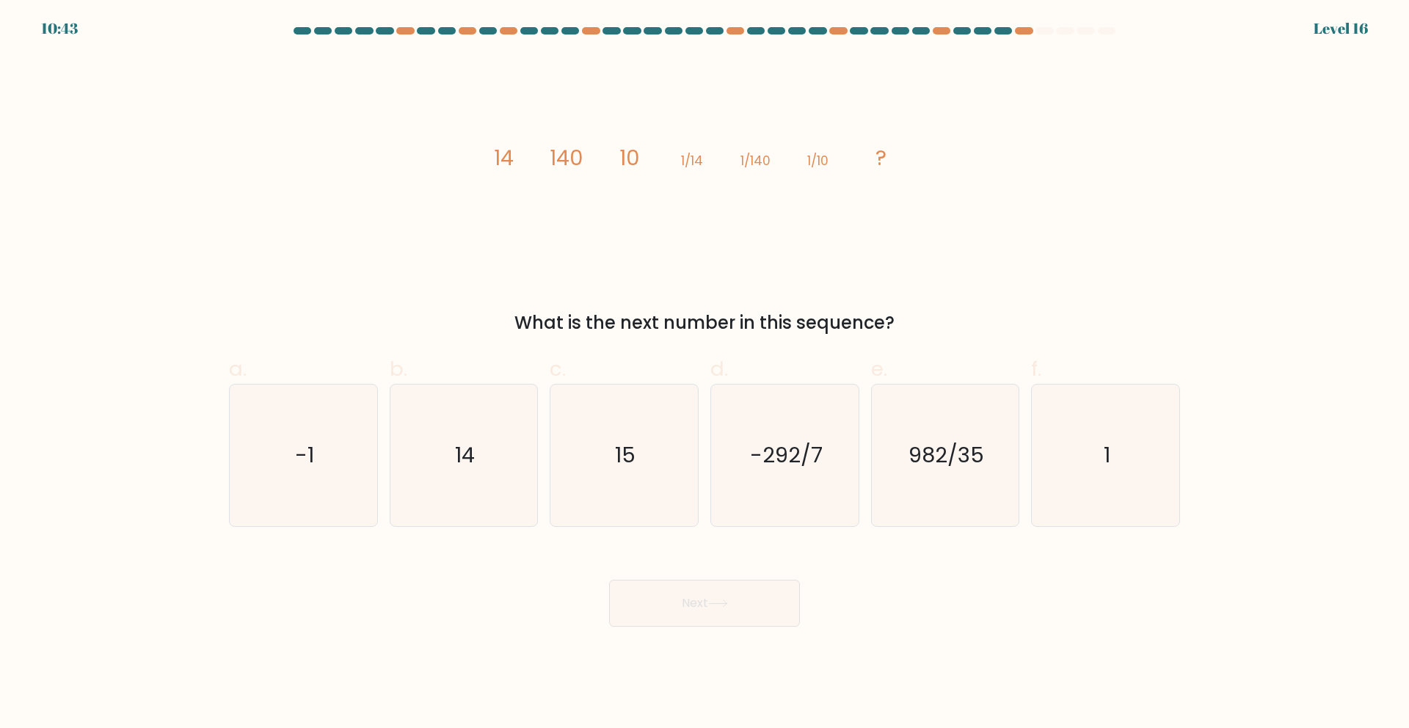
drag, startPoint x: 912, startPoint y: 95, endPoint x: 889, endPoint y: 247, distance: 153.7
click at [889, 247] on icon "image/svg+xml 14 140 10 1/14 1/140 1/10 ?" at bounding box center [704, 165] width 440 height 219
click at [445, 475] on icon "14" at bounding box center [464, 456] width 142 height 142
click at [705, 374] on input "b. 14" at bounding box center [705, 369] width 1 height 10
radio input "true"
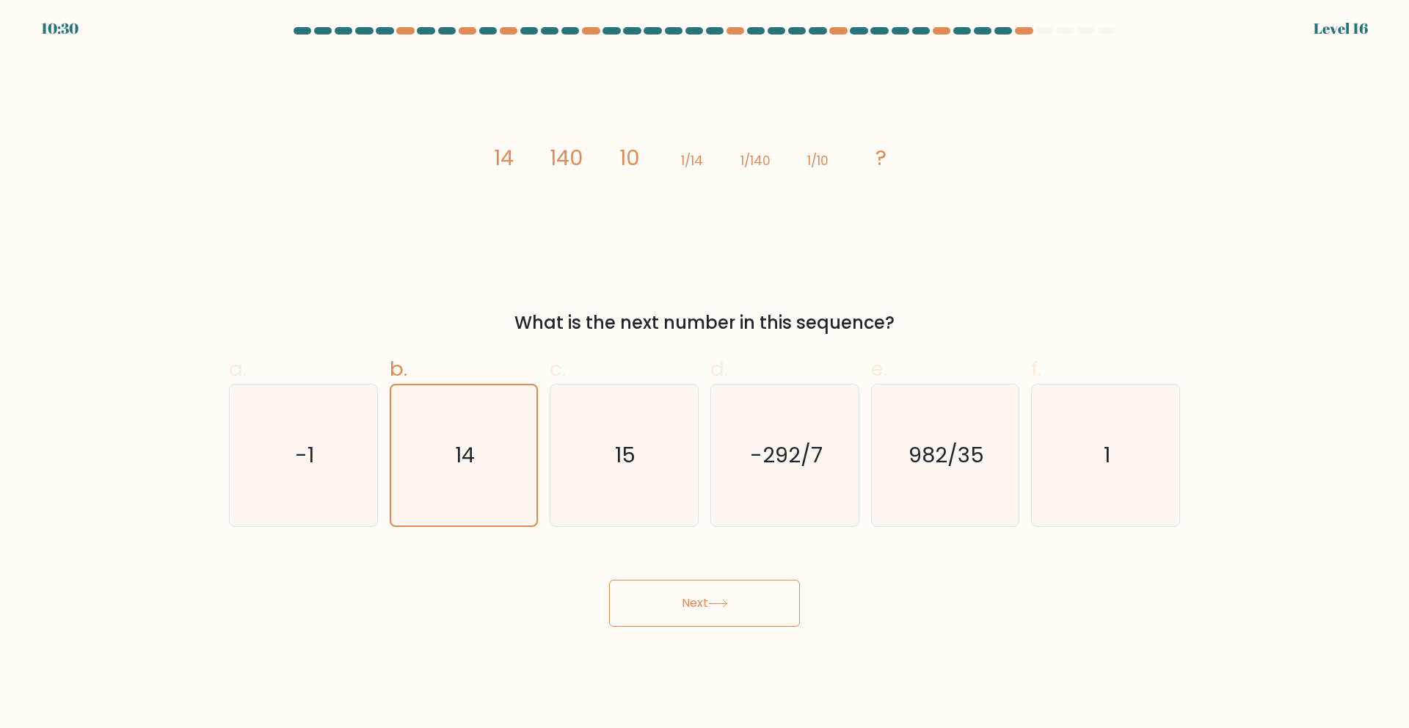
click at [695, 611] on button "Next" at bounding box center [704, 603] width 191 height 47
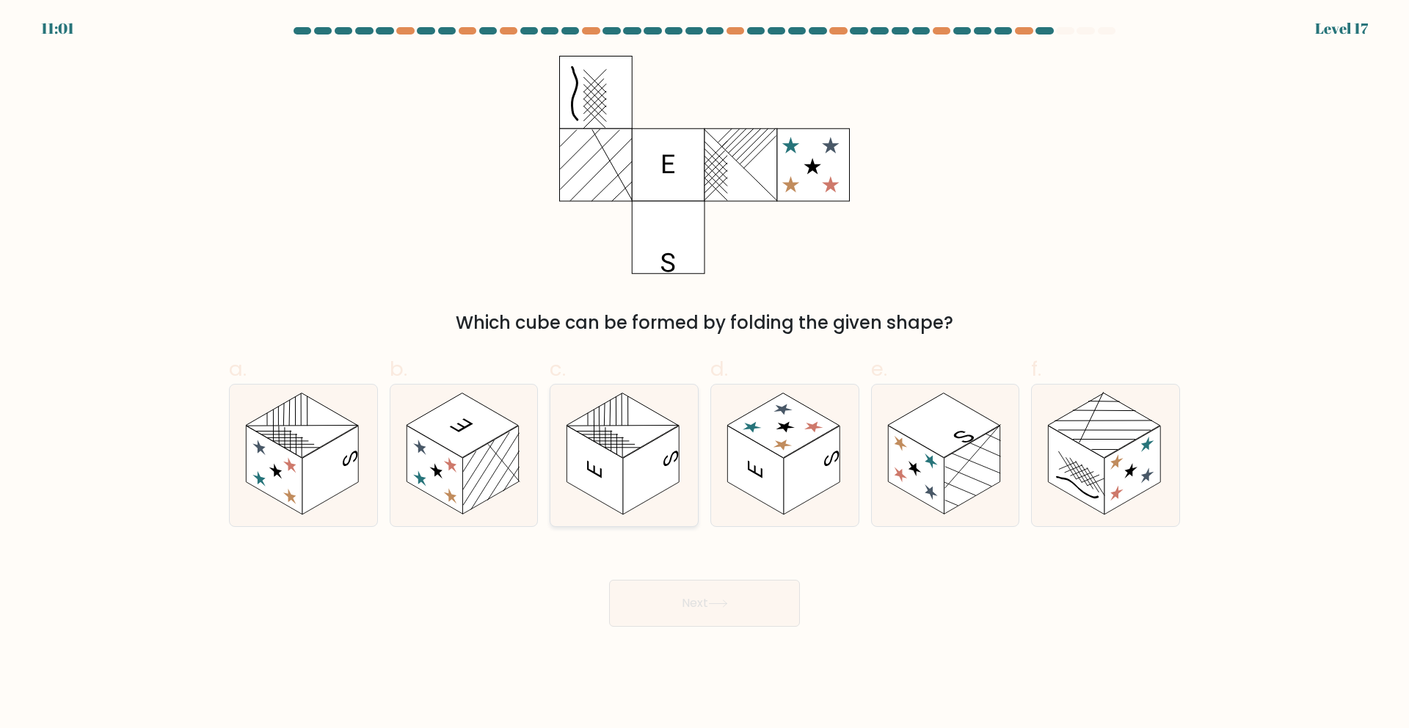
click at [612, 464] on rect at bounding box center [595, 470] width 56 height 89
click at [705, 374] on input "c." at bounding box center [705, 369] width 1 height 10
radio input "true"
click at [724, 597] on button "Next" at bounding box center [704, 603] width 191 height 47
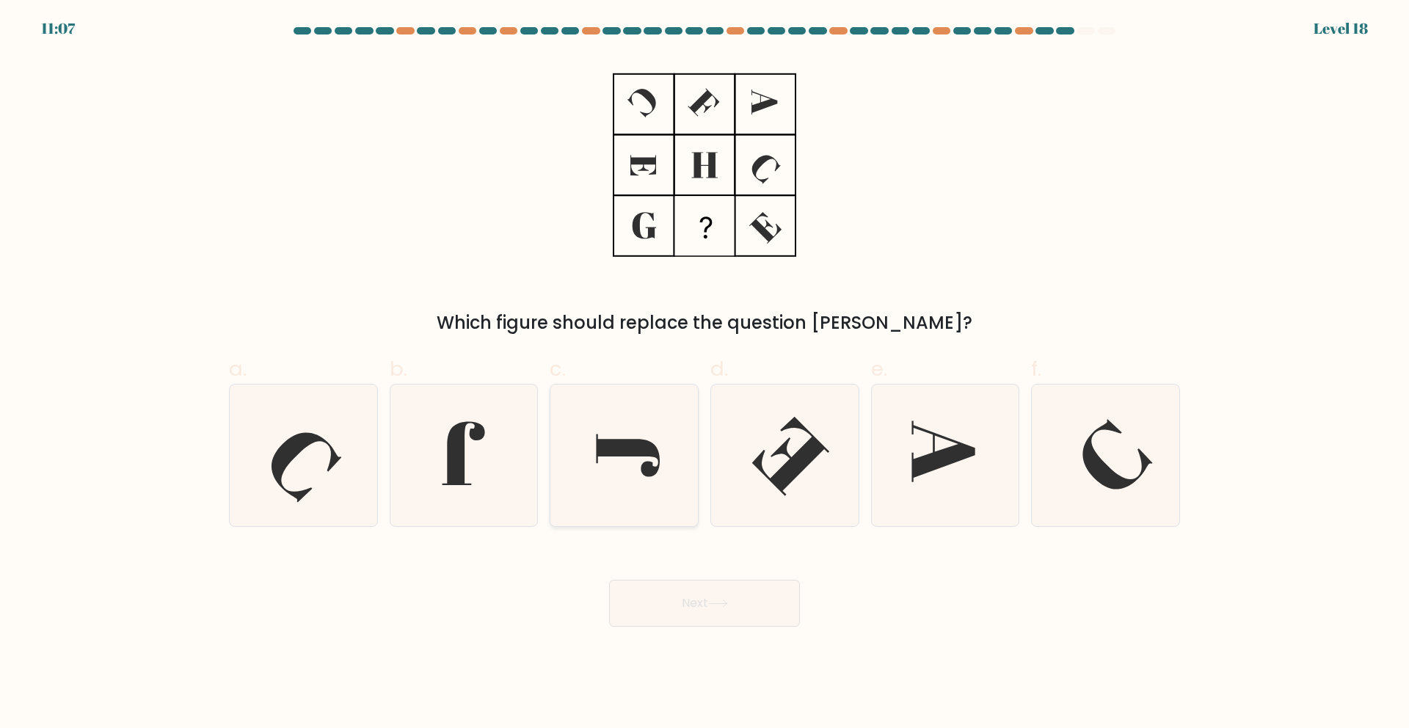
click at [663, 433] on icon at bounding box center [624, 456] width 142 height 142
click at [705, 374] on input "c." at bounding box center [705, 369] width 1 height 10
radio input "true"
click at [698, 598] on button "Next" at bounding box center [704, 603] width 191 height 47
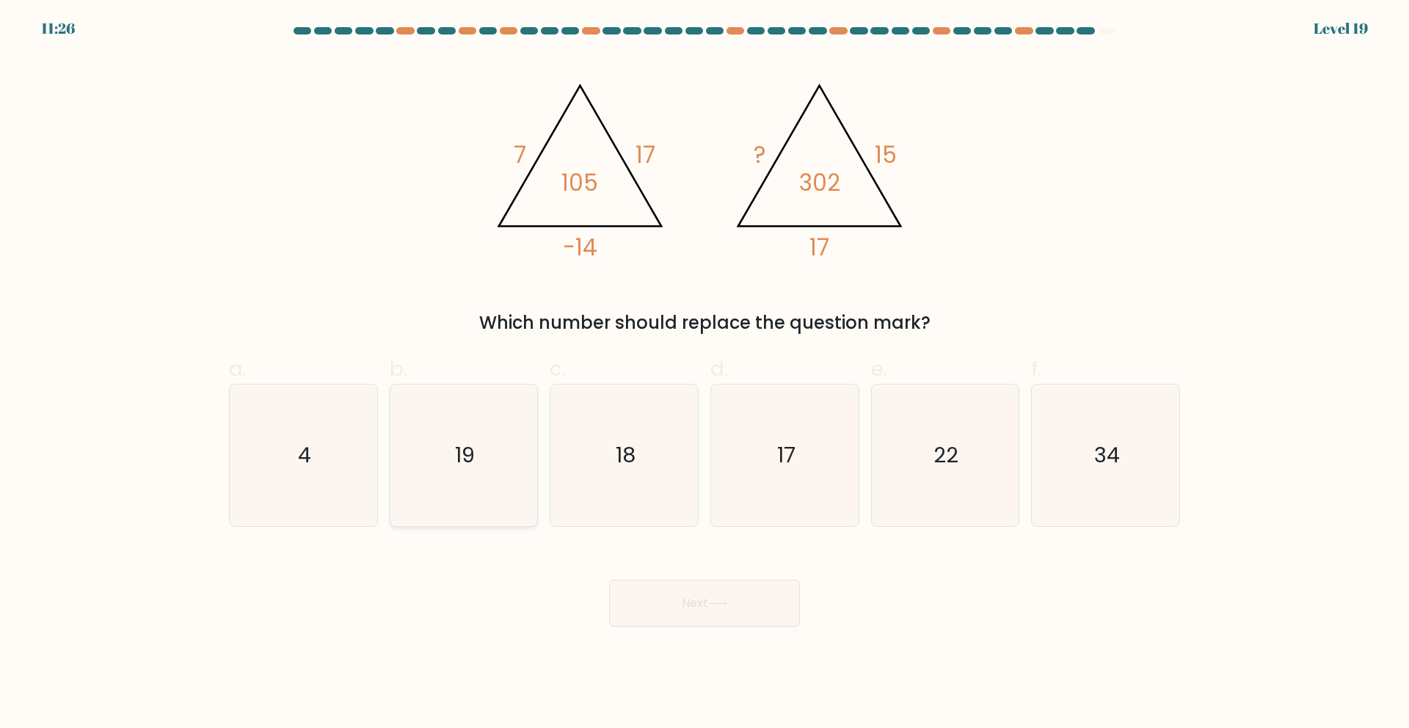
click at [498, 461] on icon "19" at bounding box center [464, 456] width 142 height 142
click at [705, 374] on input "b. 19" at bounding box center [705, 369] width 1 height 10
radio input "true"
click at [719, 611] on button "Next" at bounding box center [704, 603] width 191 height 47
